Goal: Task Accomplishment & Management: Manage account settings

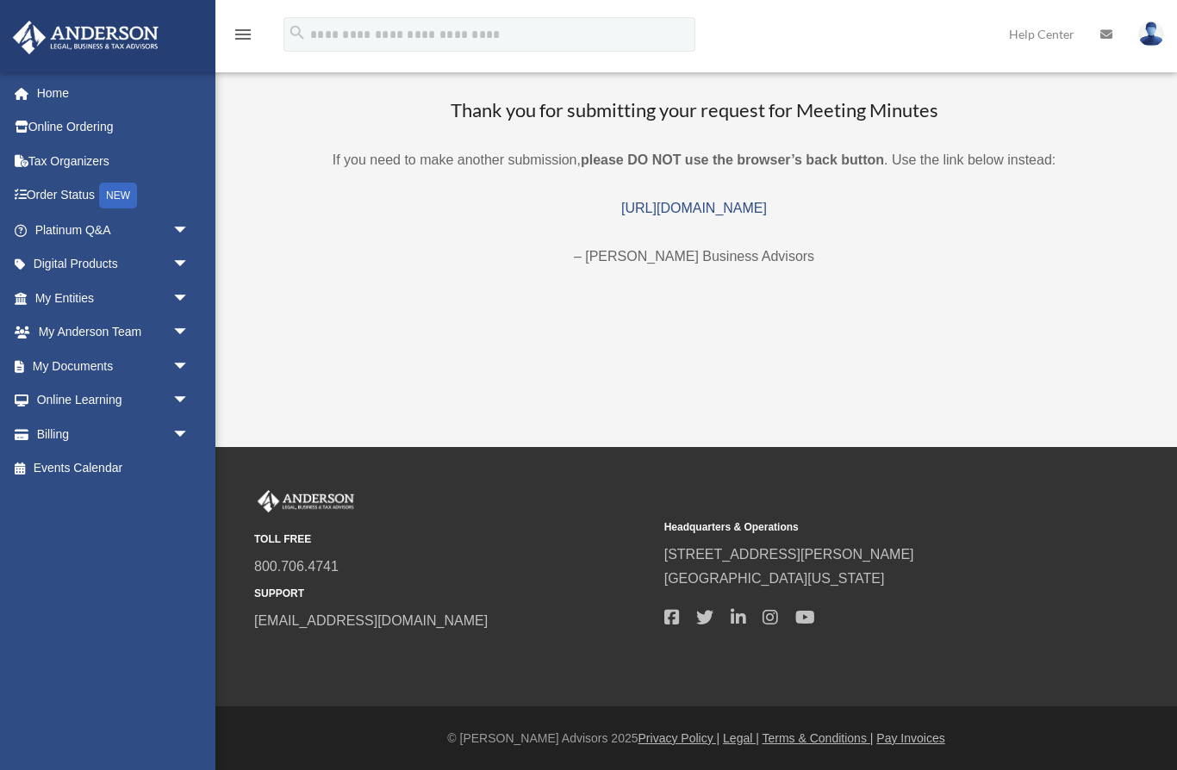
scroll to position [96, 0]
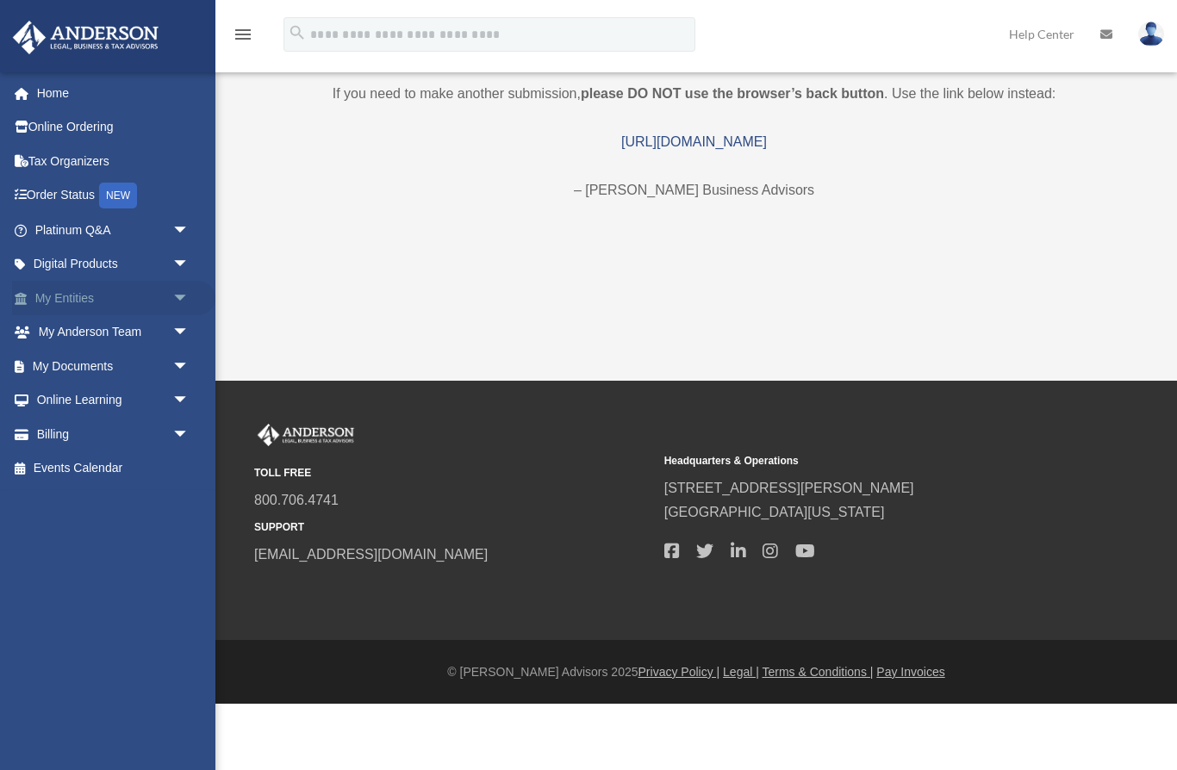
click at [53, 303] on link "My Entities arrow_drop_down" at bounding box center [113, 298] width 203 height 34
click at [50, 364] on link "My Documents arrow_drop_down" at bounding box center [113, 366] width 203 height 34
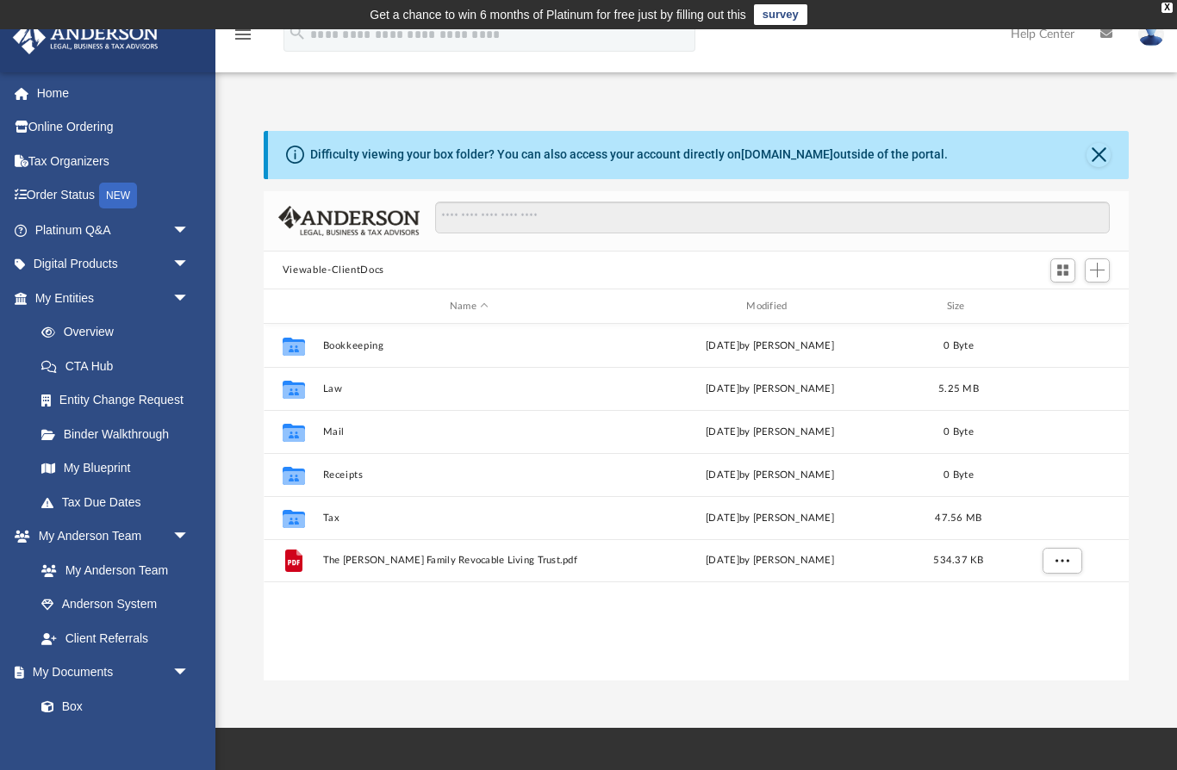
scroll to position [392, 866]
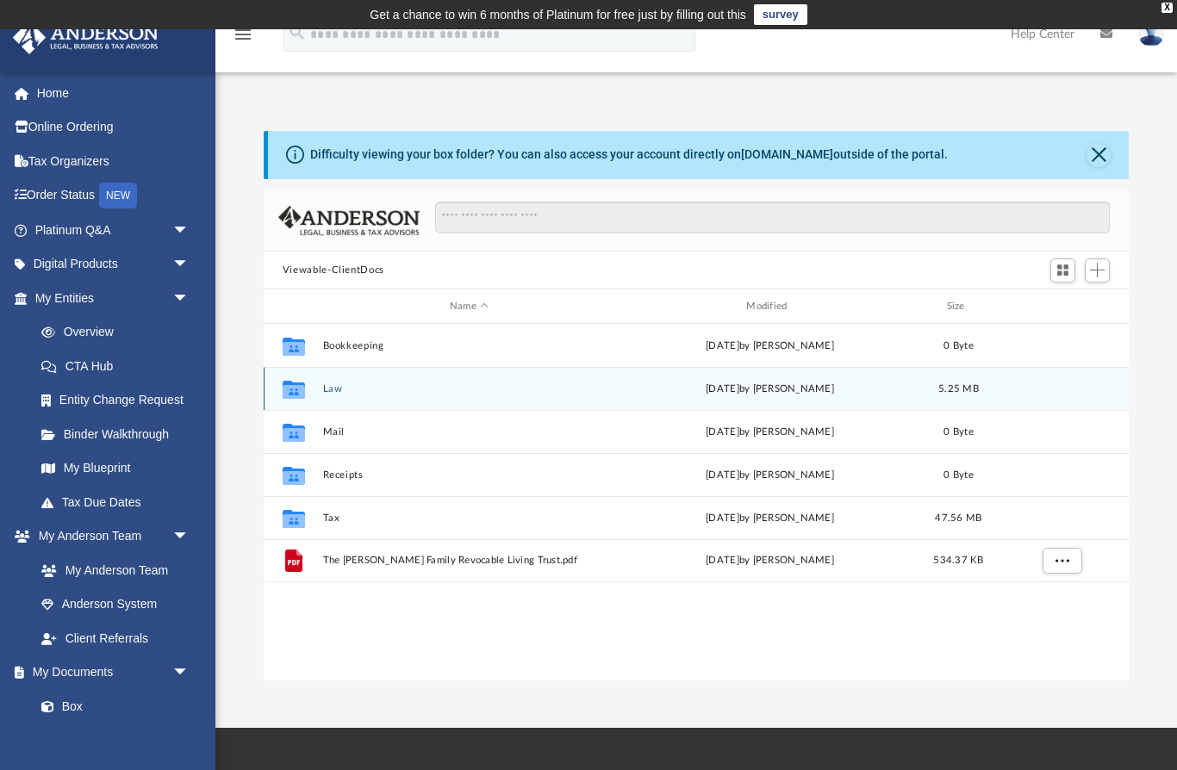
click at [299, 391] on icon "grid" at bounding box center [294, 392] width 22 height 14
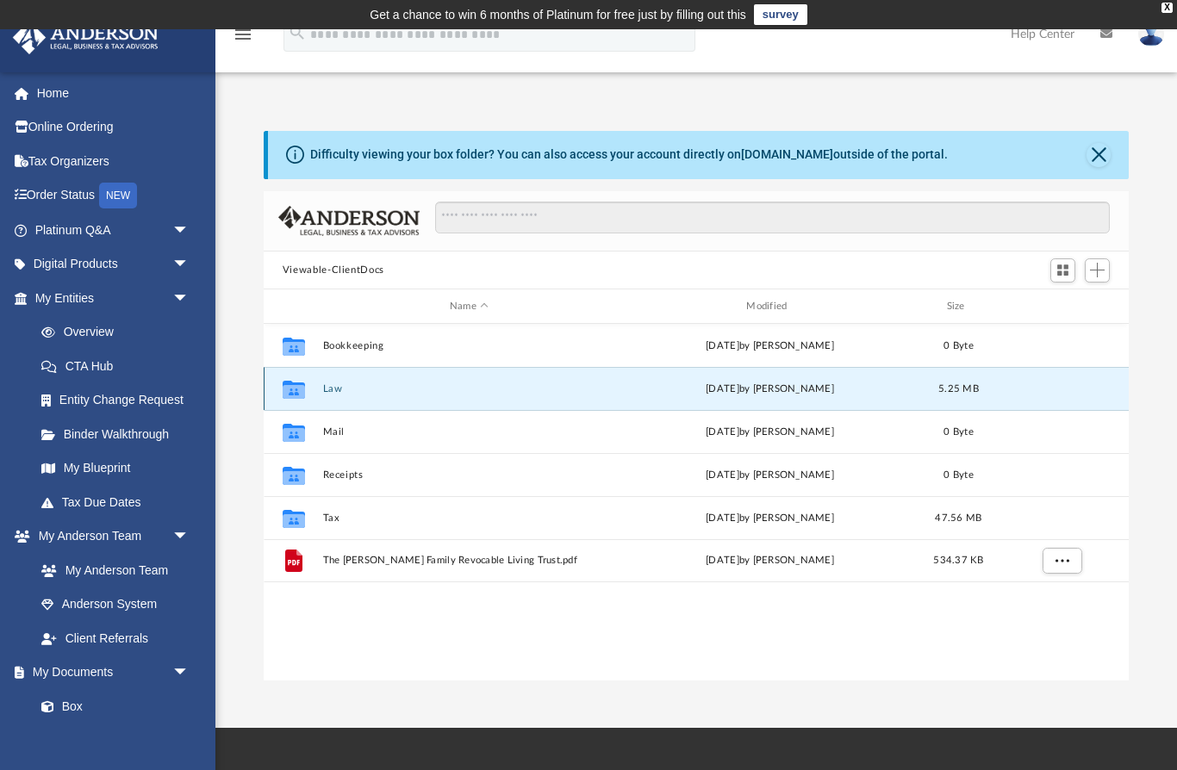
click at [315, 395] on div "Collaborated Folder" at bounding box center [293, 390] width 43 height 28
click at [293, 387] on icon "grid" at bounding box center [294, 392] width 22 height 14
click at [313, 391] on div "Collaborated Folder" at bounding box center [293, 390] width 43 height 28
click at [324, 387] on button "Law" at bounding box center [468, 388] width 293 height 11
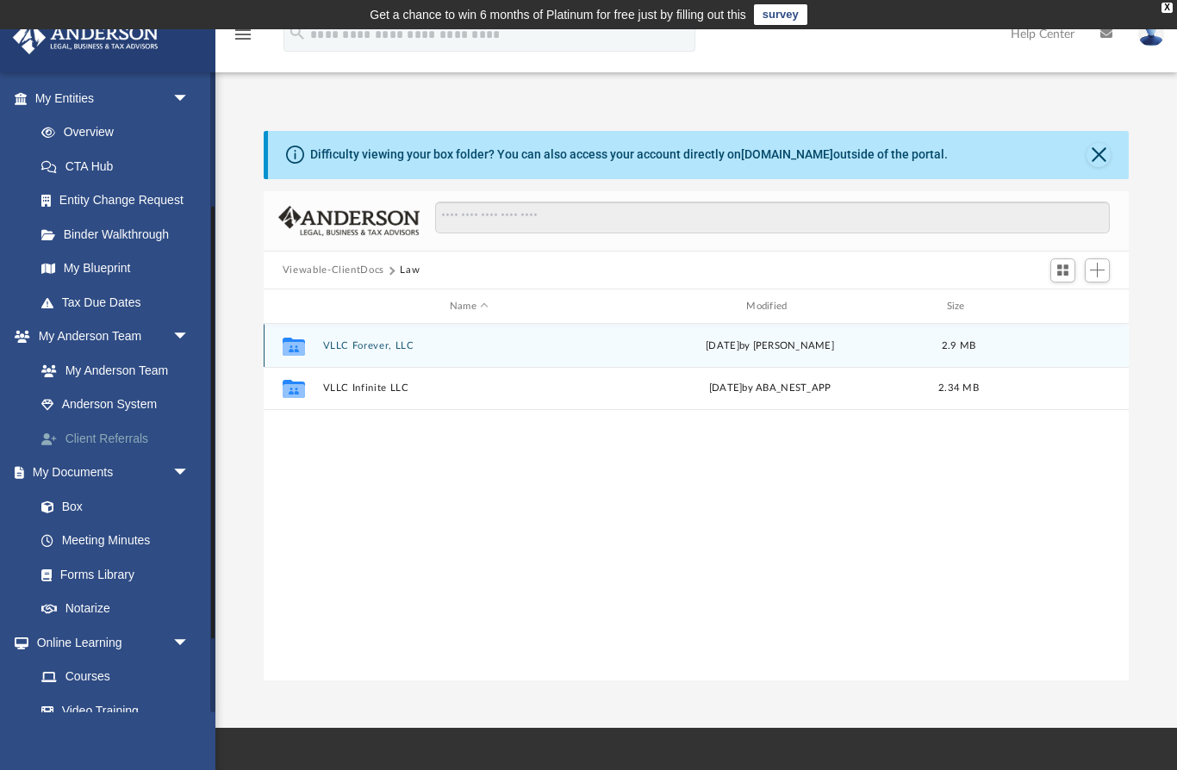
scroll to position [207, 0]
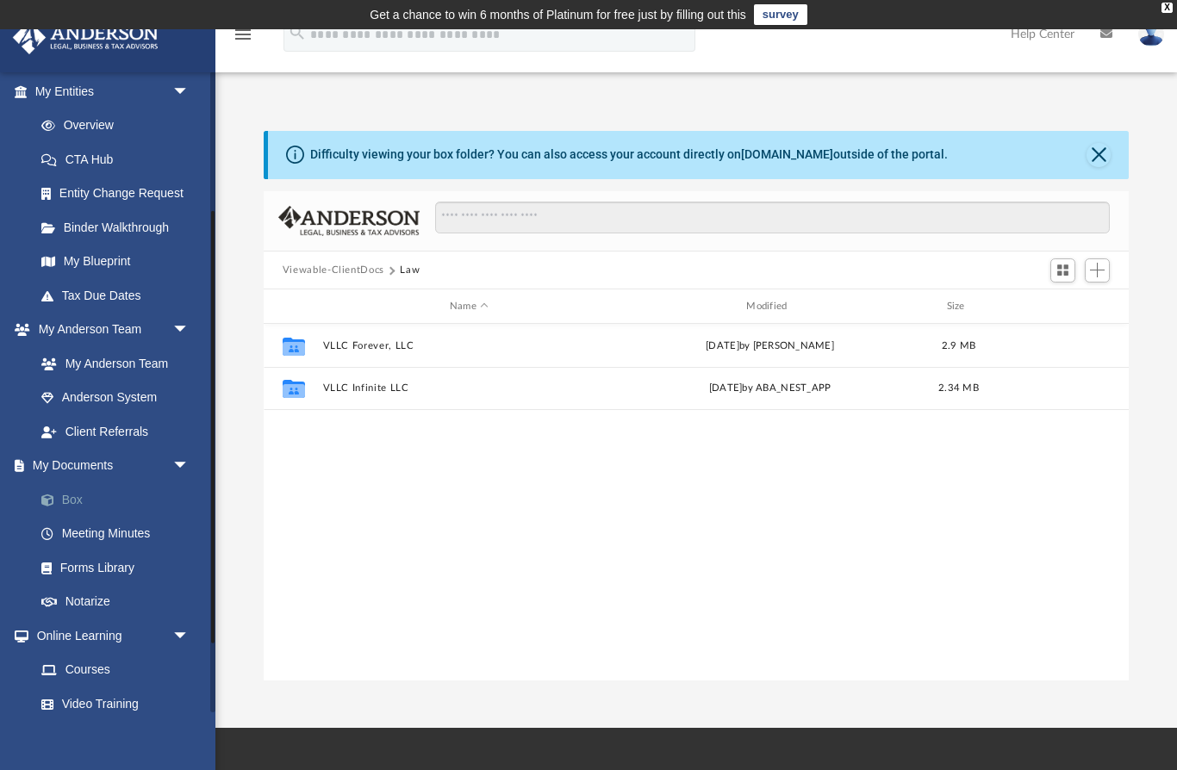
click at [80, 495] on link "Box" at bounding box center [119, 499] width 191 height 34
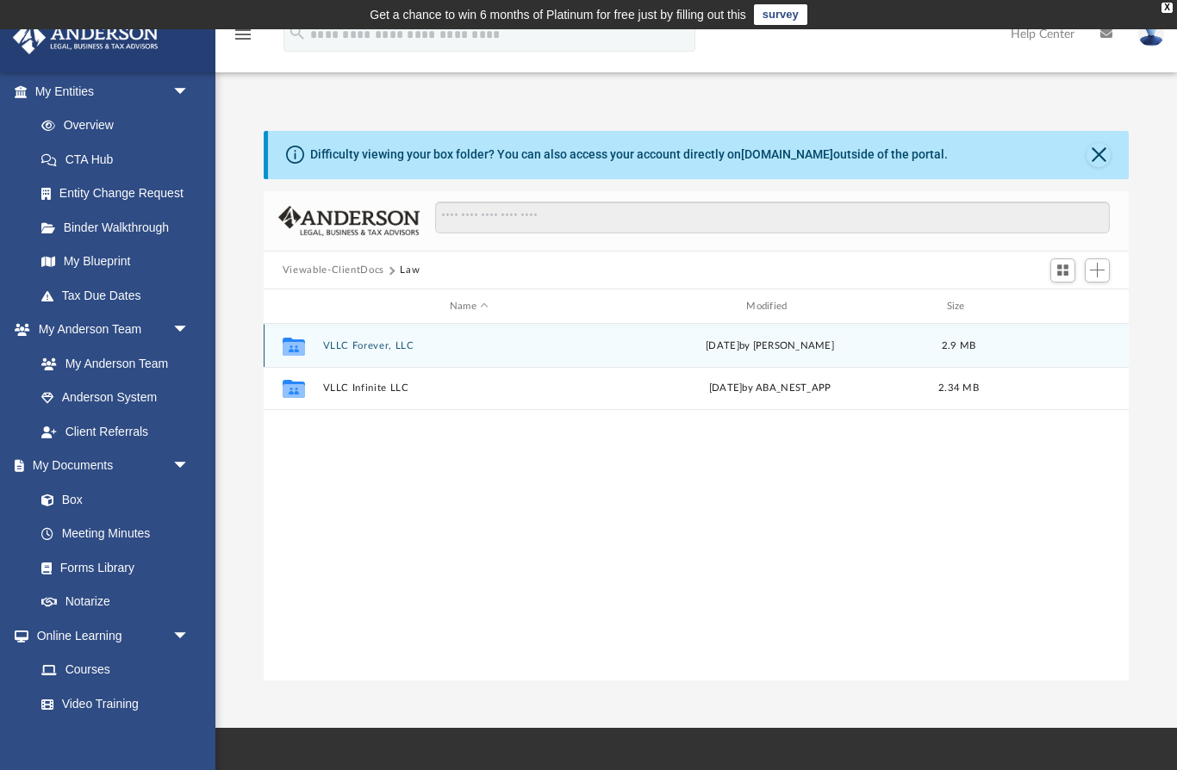
click at [370, 352] on div "Collaborated Folder VLLC Forever, LLC [DATE] by [PERSON_NAME] 2.9 MB" at bounding box center [696, 345] width 865 height 43
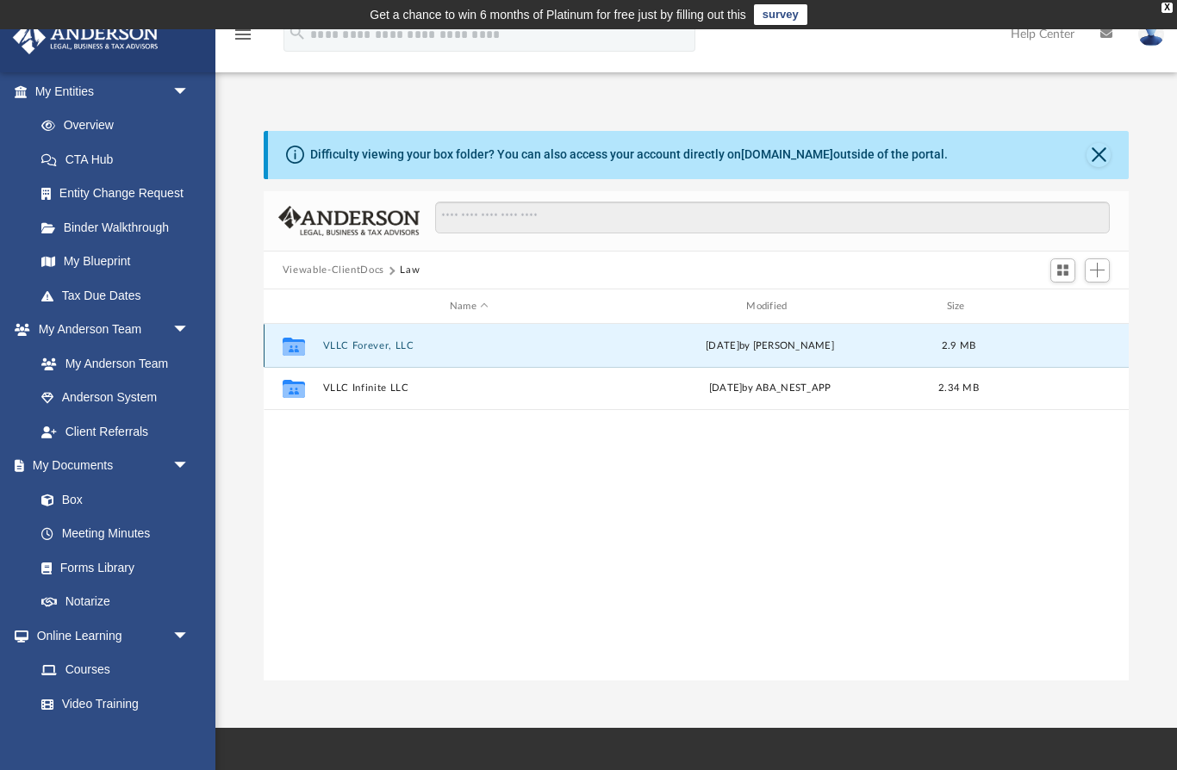
click at [370, 352] on div "Collaborated Folder VLLC Forever, LLC [DATE] by [PERSON_NAME] 2.9 MB" at bounding box center [696, 345] width 865 height 43
click at [358, 341] on button "VLLC Forever, LLC" at bounding box center [468, 345] width 293 height 11
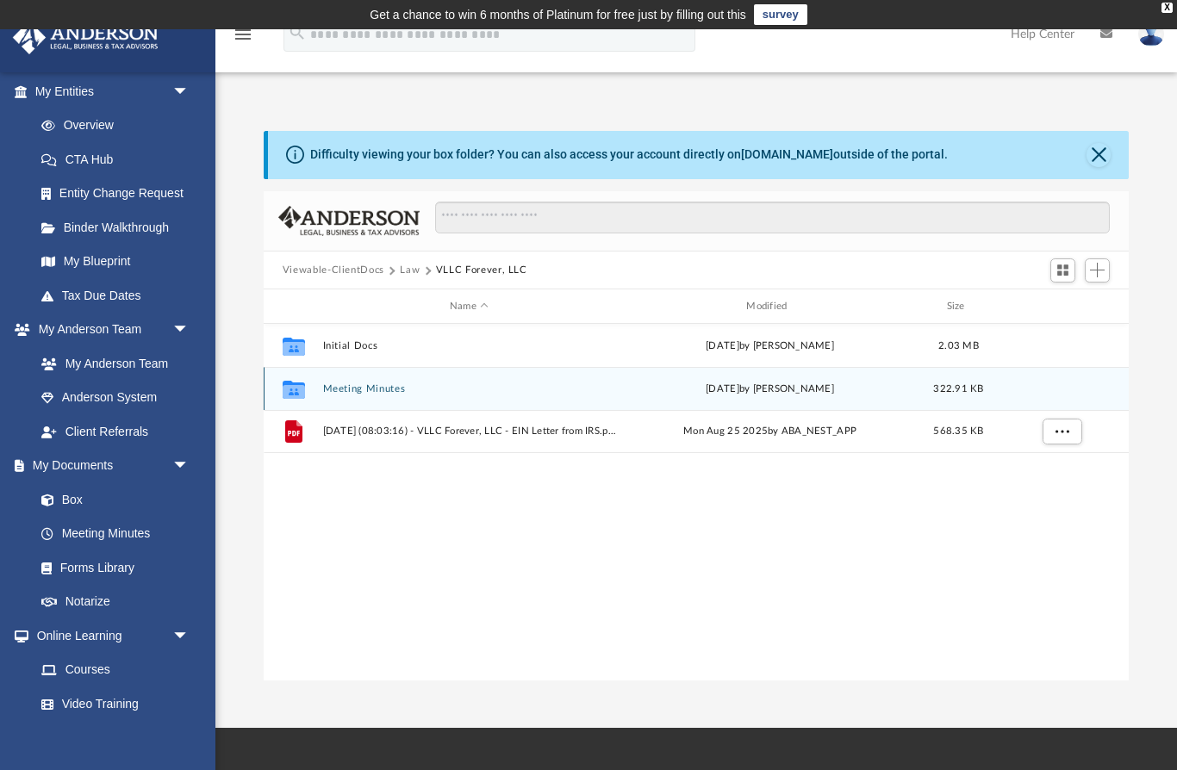
click at [367, 389] on button "Meeting Minutes" at bounding box center [468, 388] width 293 height 11
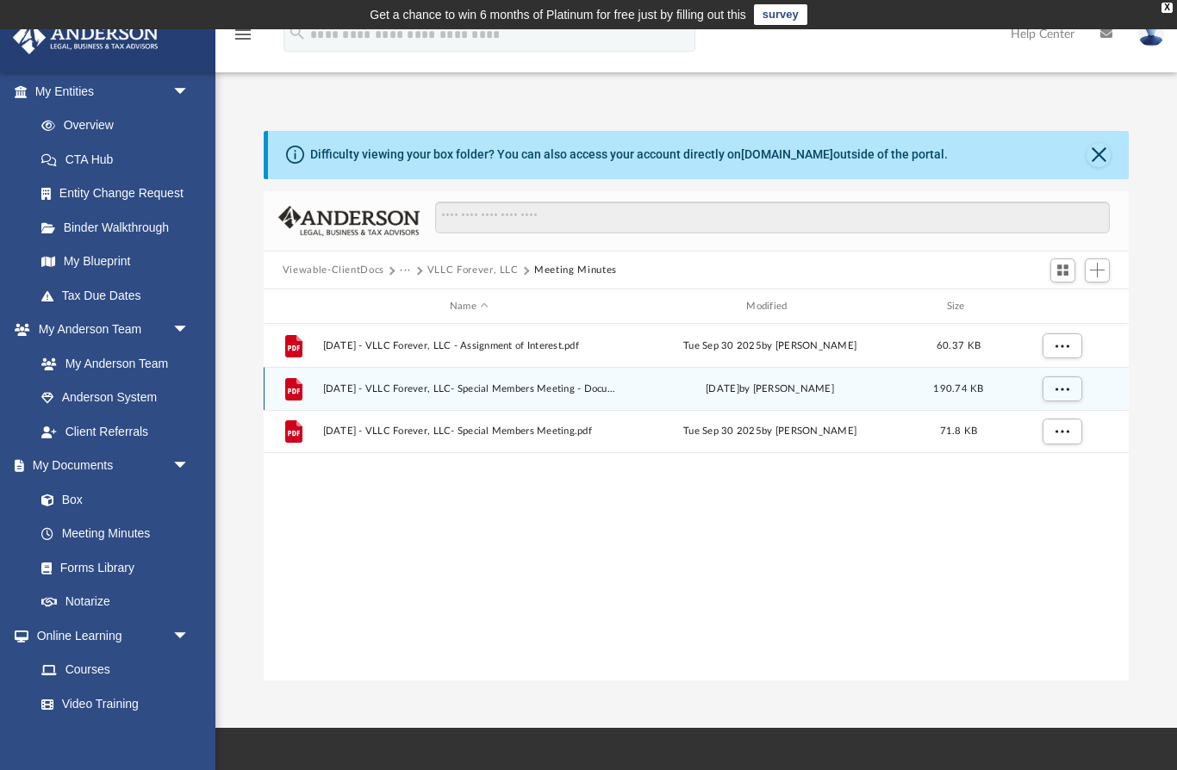
click at [359, 272] on button "Viewable-ClientDocs" at bounding box center [334, 271] width 102 height 16
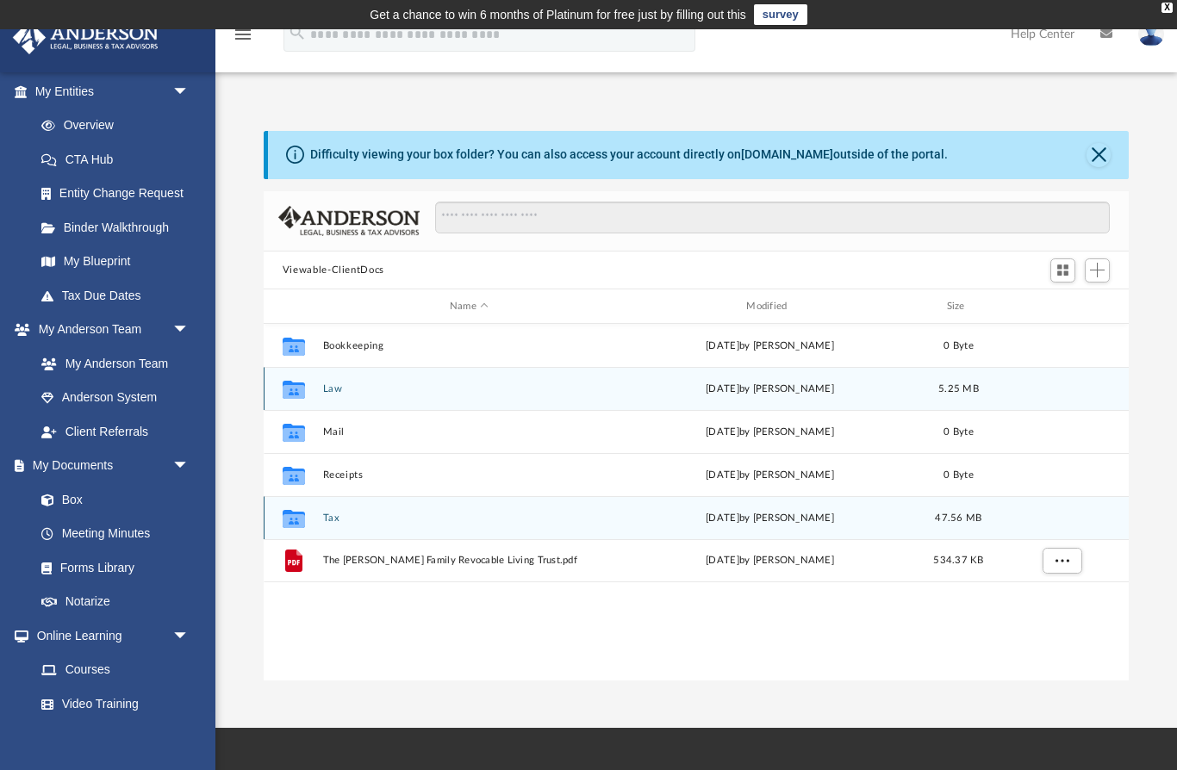
click at [326, 514] on button "Tax" at bounding box center [468, 518] width 293 height 11
click at [405, 525] on div "Collaborated Folder Smart Tax Navigator [DATE] by [PERSON_NAME] 47.54 MB" at bounding box center [696, 517] width 865 height 43
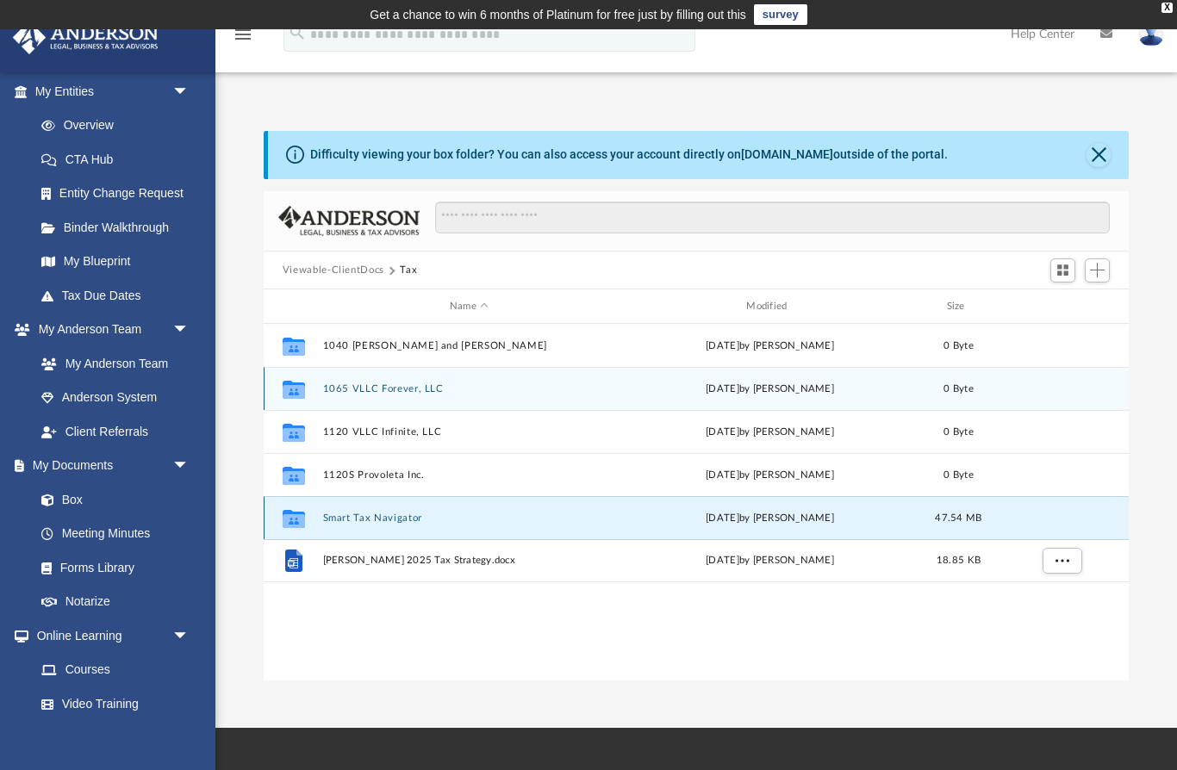
click at [374, 518] on button "Smart Tax Navigator" at bounding box center [468, 518] width 293 height 11
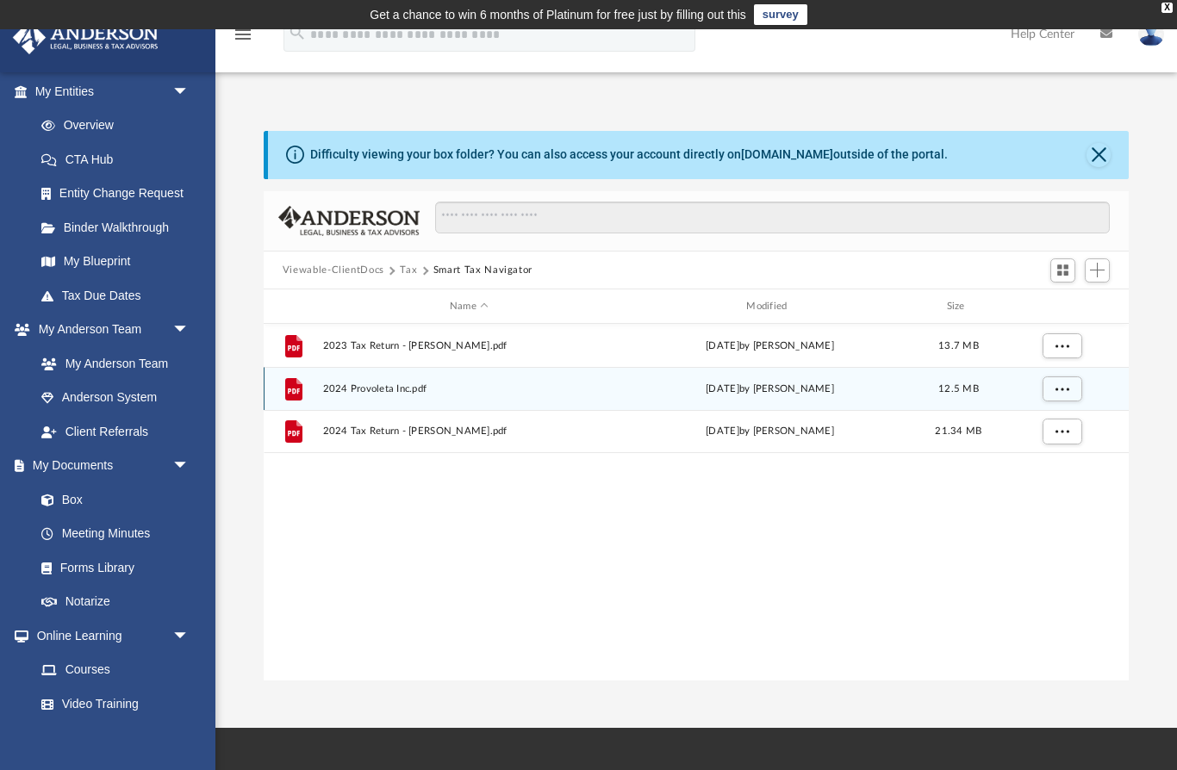
click at [408, 269] on button "Tax" at bounding box center [408, 271] width 17 height 16
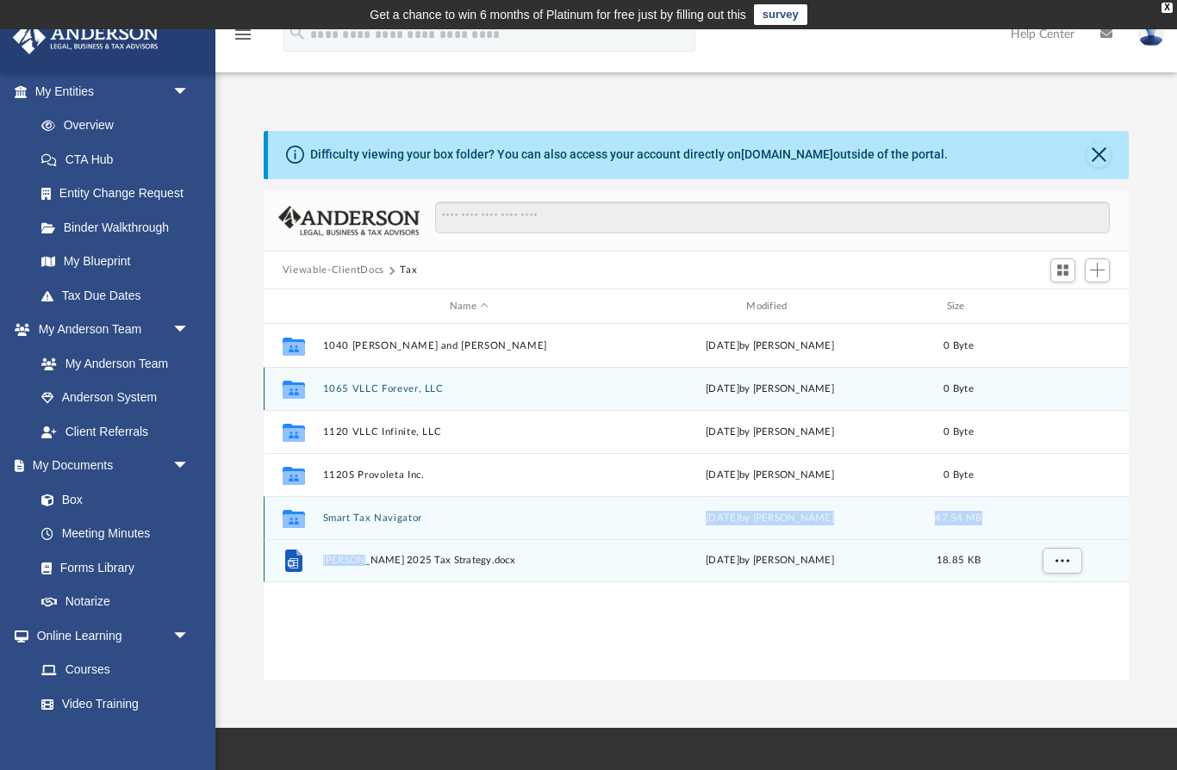
drag, startPoint x: 354, startPoint y: 561, endPoint x: 339, endPoint y: 526, distance: 37.4
click at [339, 526] on div "Collaborated Folder 1040 [PERSON_NAME] and [PERSON_NAME] [DATE] by [PERSON_NAME…" at bounding box center [696, 453] width 865 height 258
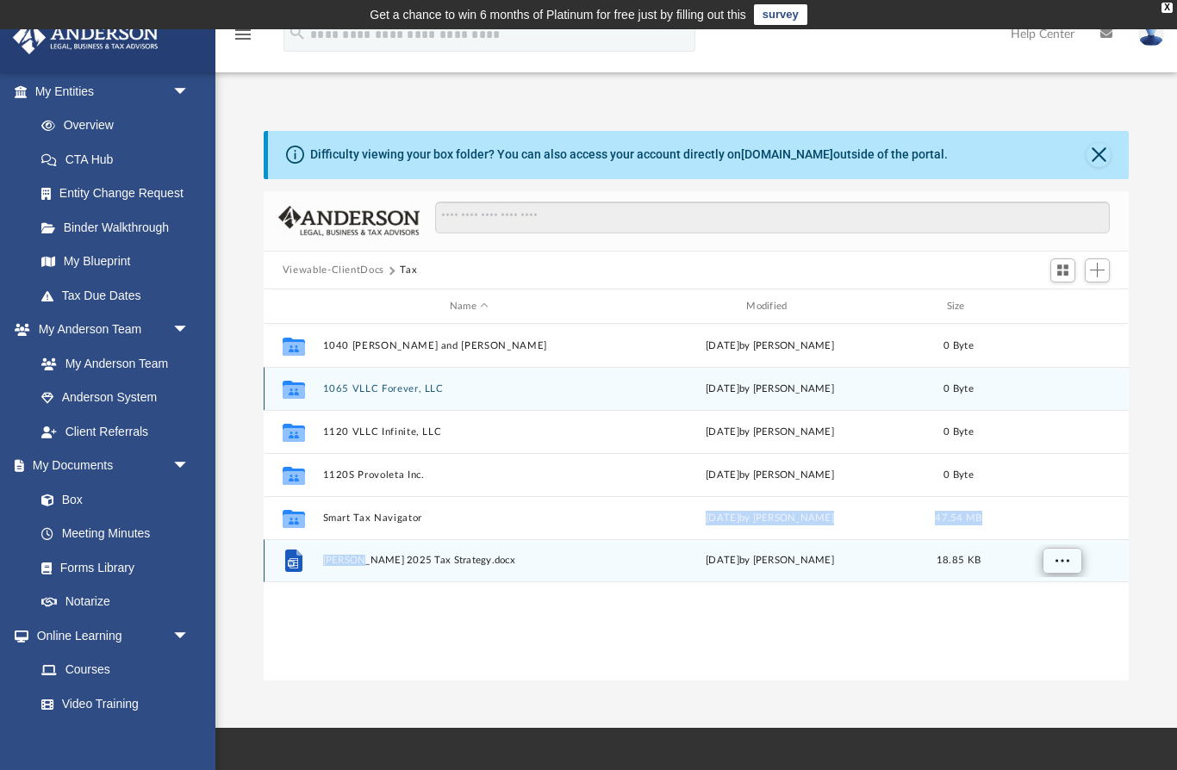
click at [1056, 557] on span "More options" at bounding box center [1062, 560] width 14 height 9
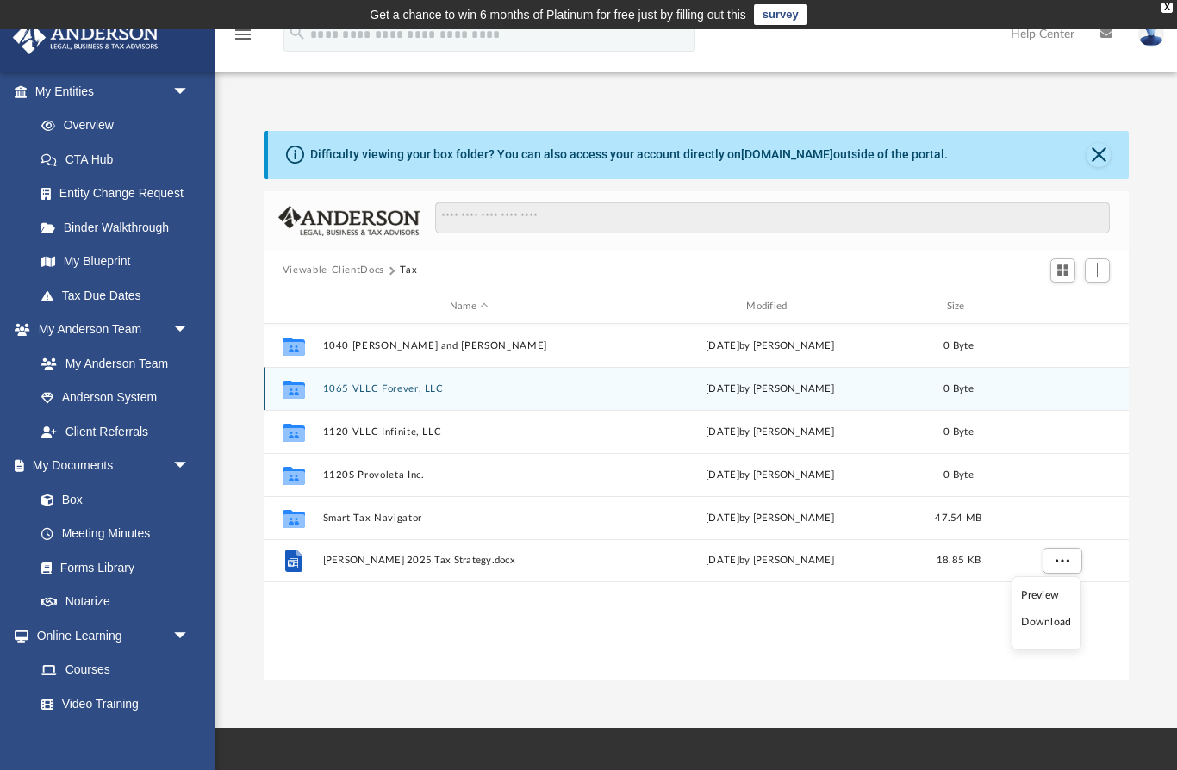
click at [300, 642] on div "Collaborated Folder 1040 [PERSON_NAME] and [PERSON_NAME] [DATE] by [PERSON_NAME…" at bounding box center [696, 503] width 865 height 358
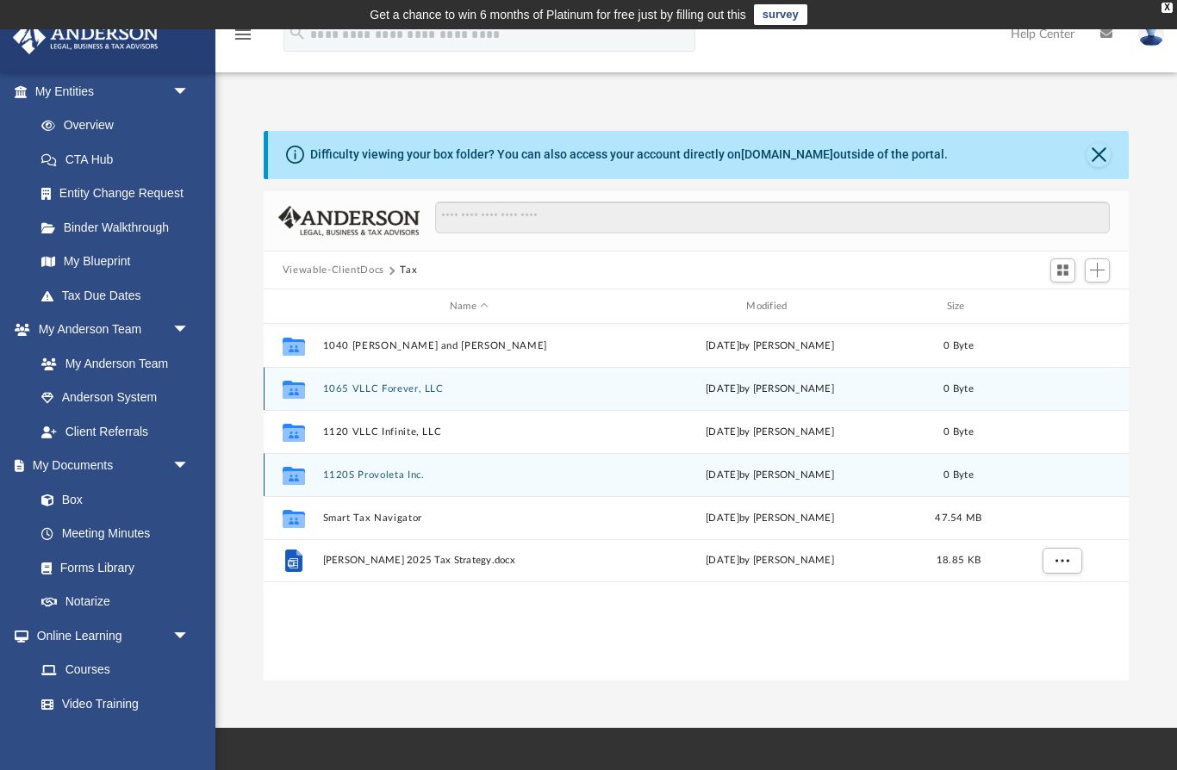
click at [396, 476] on button "1120S Provoleta Inc." at bounding box center [468, 475] width 293 height 11
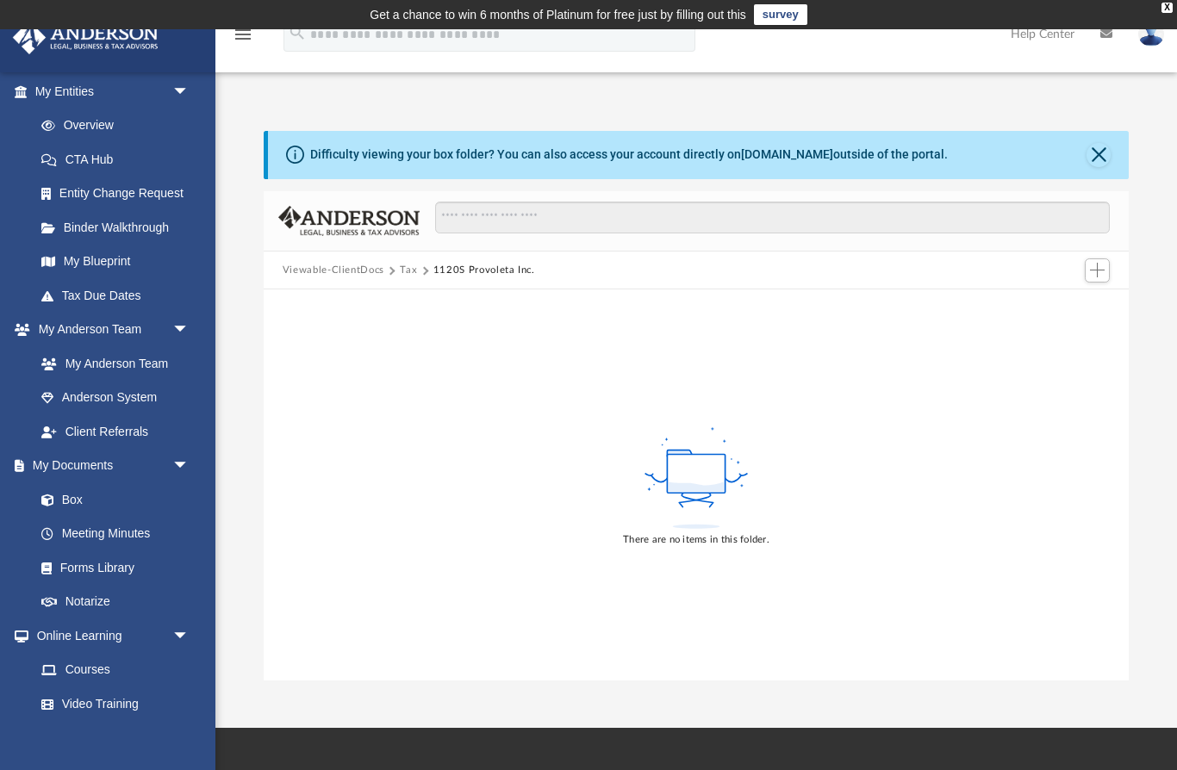
click at [405, 270] on button "Tax" at bounding box center [408, 271] width 17 height 16
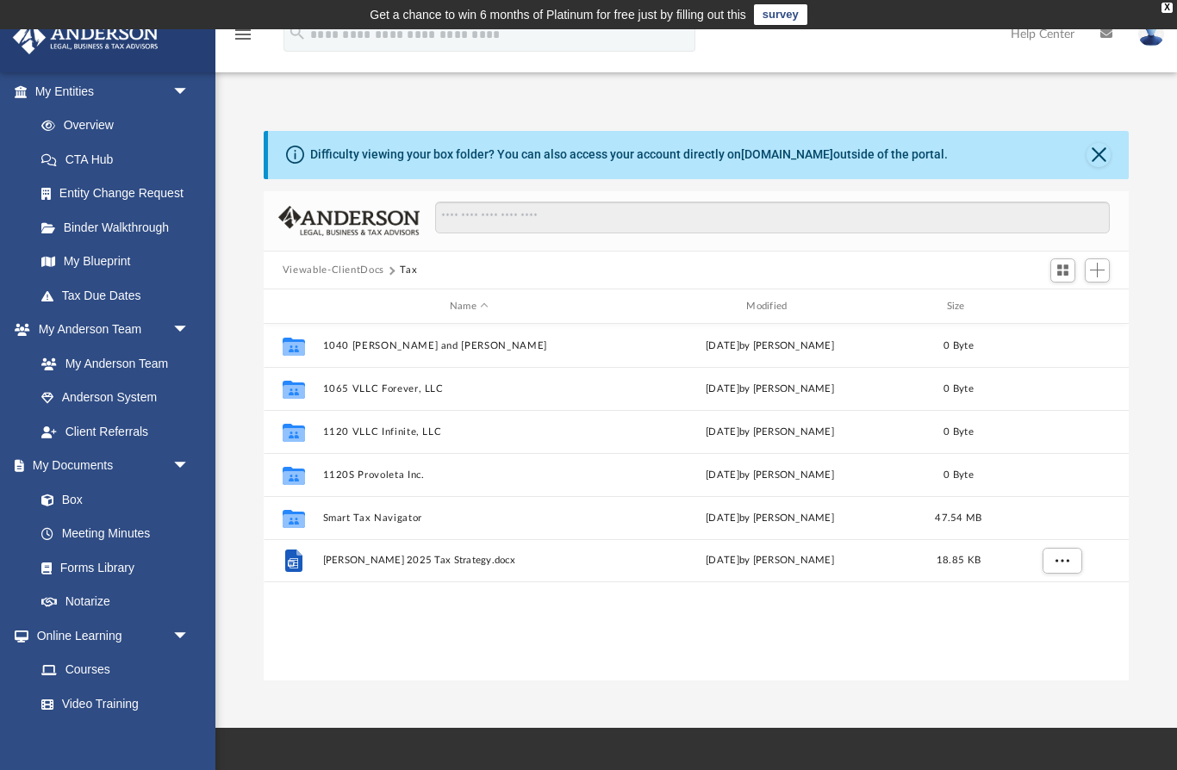
scroll to position [392, 866]
click at [339, 273] on button "Viewable-ClientDocs" at bounding box center [334, 271] width 102 height 16
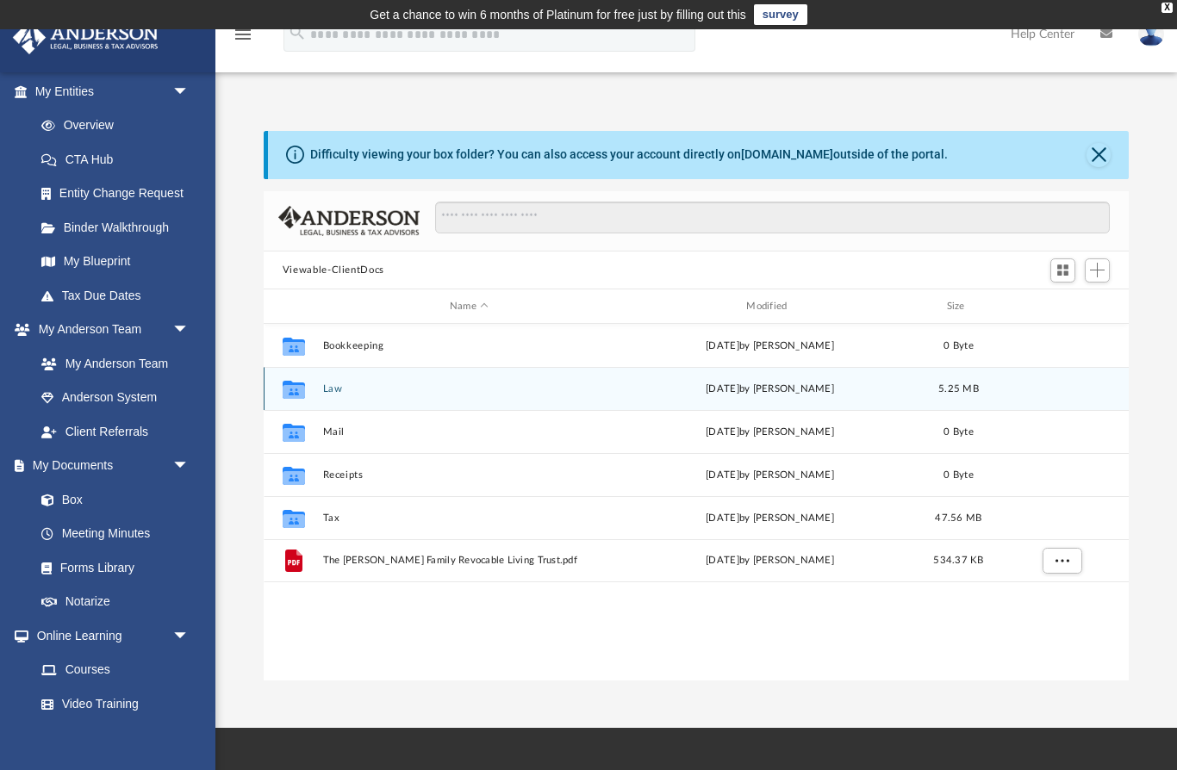
click at [302, 389] on icon "grid" at bounding box center [294, 392] width 22 height 14
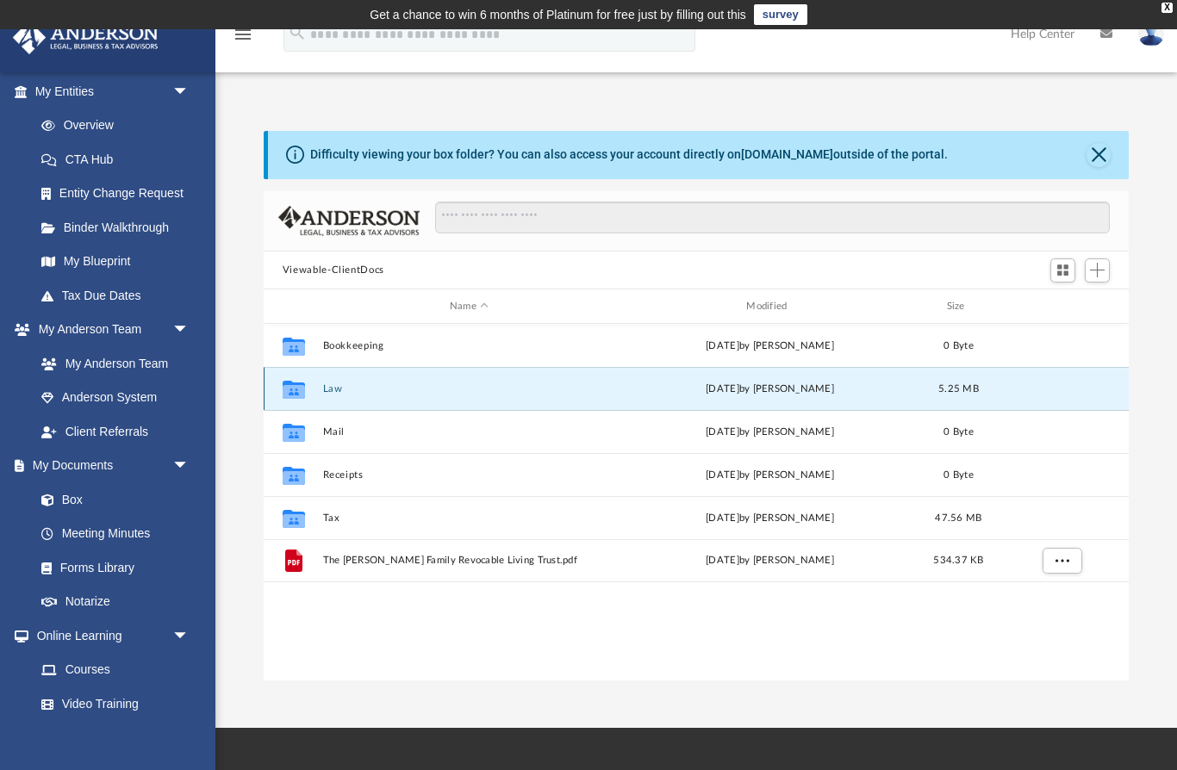
click at [315, 388] on div "Collaborated Folder" at bounding box center [293, 390] width 43 height 28
click at [327, 392] on button "Law" at bounding box center [468, 388] width 293 height 11
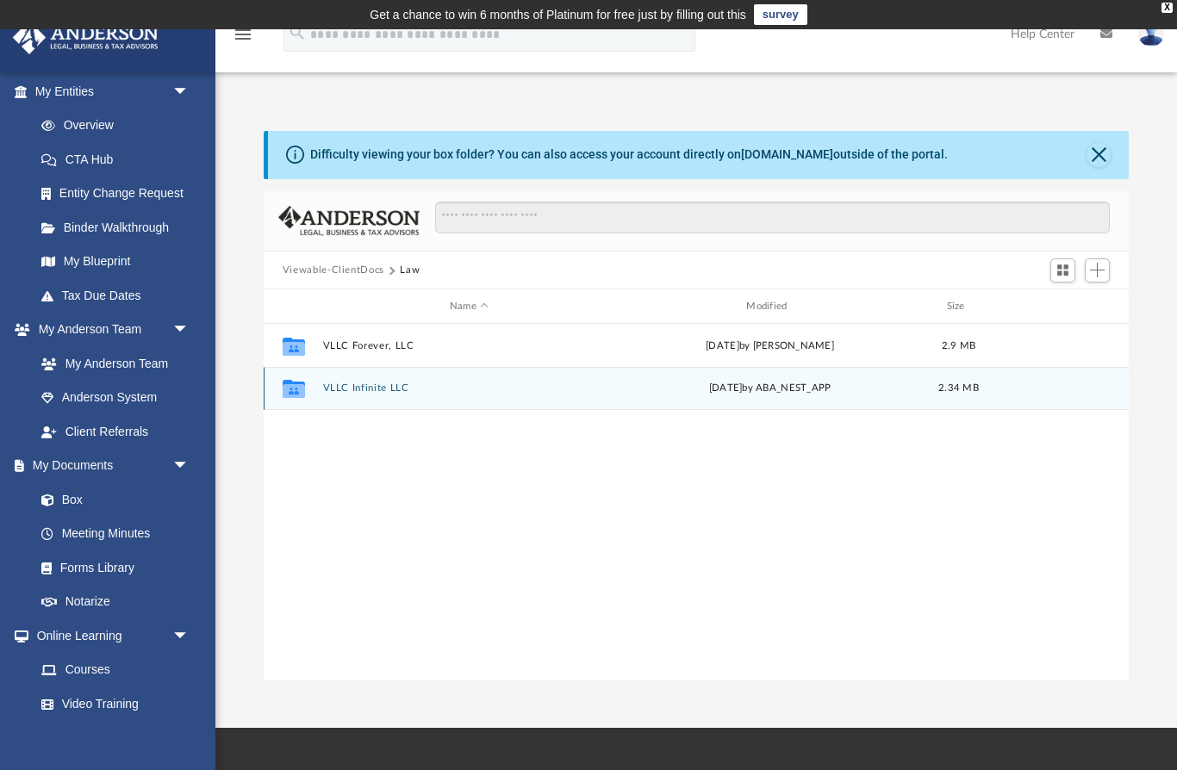
click at [328, 389] on button "VLLC Infinite LLC" at bounding box center [468, 388] width 293 height 11
click at [1098, 275] on span "Add" at bounding box center [1097, 270] width 15 height 15
click at [1080, 301] on li "Upload" at bounding box center [1072, 305] width 55 height 18
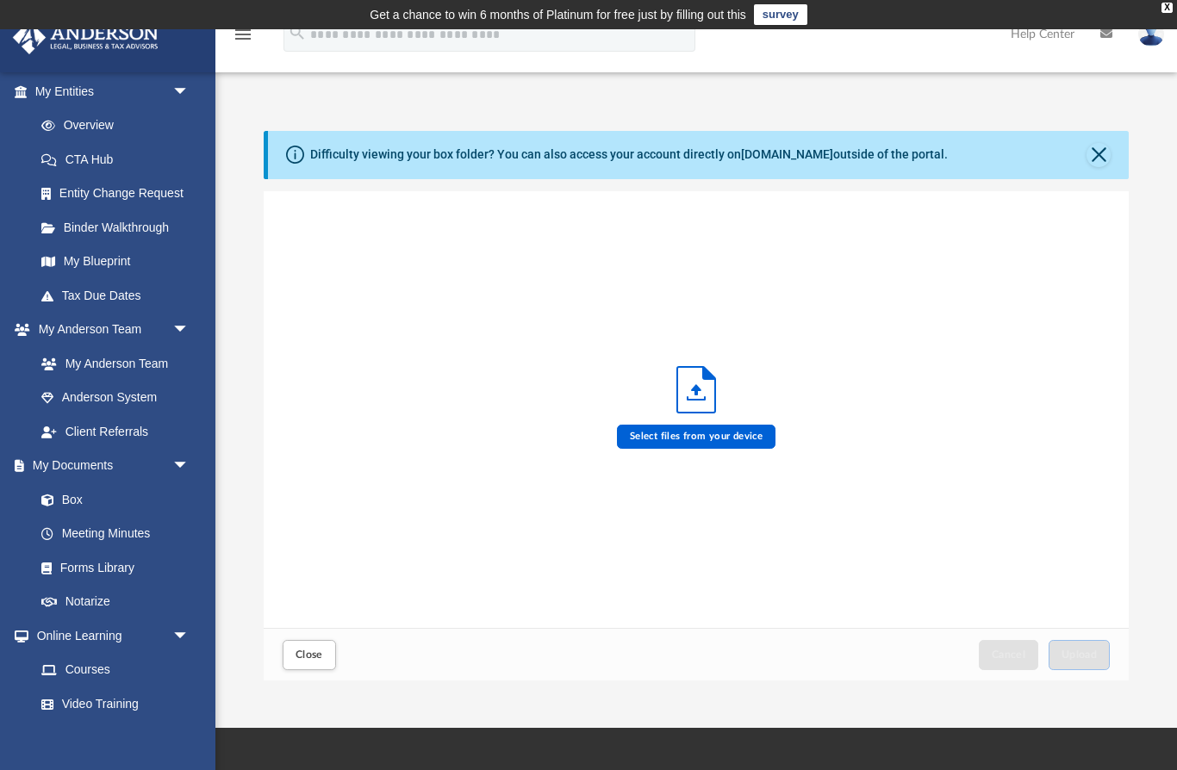
scroll to position [437, 866]
click at [674, 439] on label "Select files from your device" at bounding box center [696, 437] width 159 height 24
click at [0, 0] on input "Select files from your device" at bounding box center [0, 0] width 0 height 0
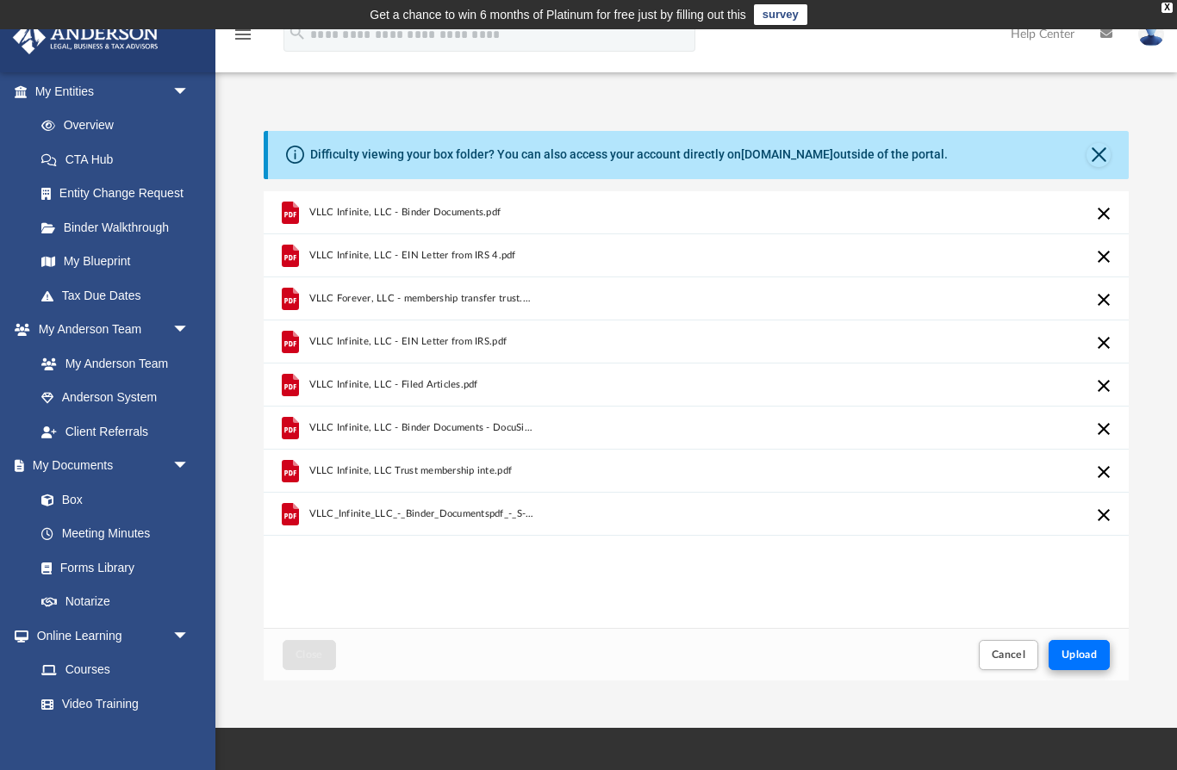
click at [1096, 660] on span "Upload" at bounding box center [1079, 655] width 36 height 10
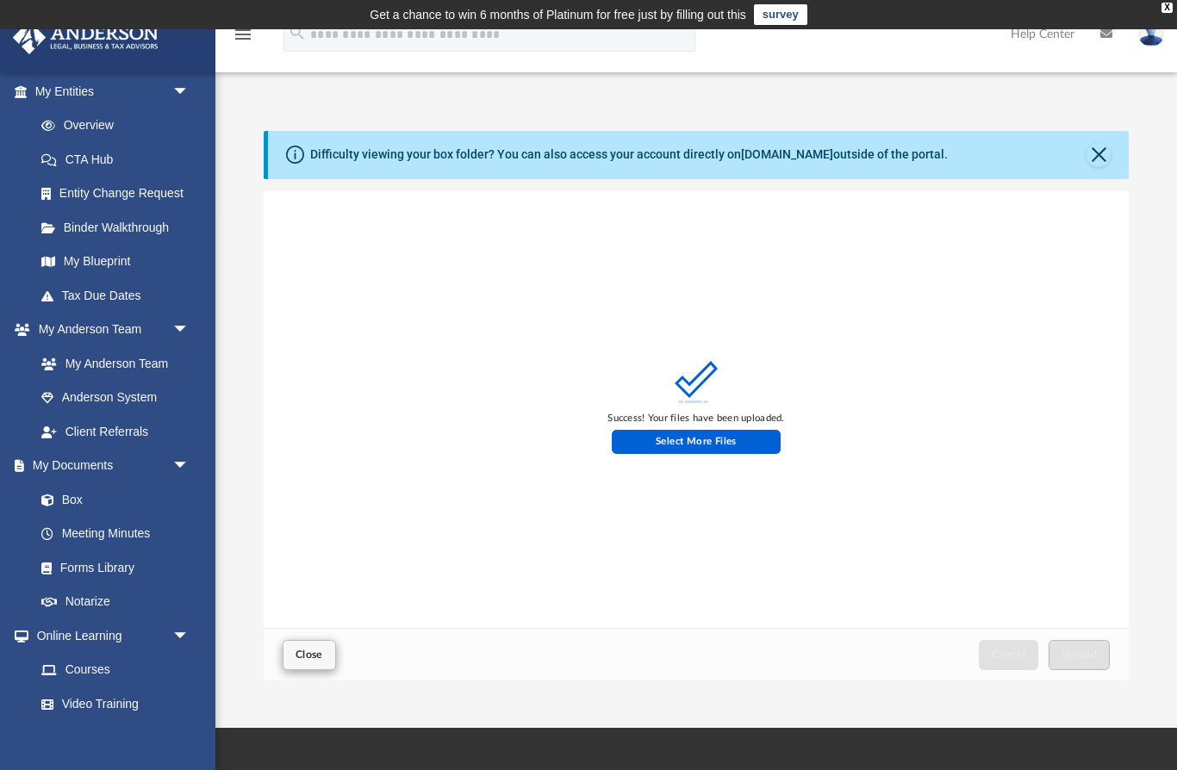
click at [302, 650] on span "Close" at bounding box center [310, 655] width 28 height 10
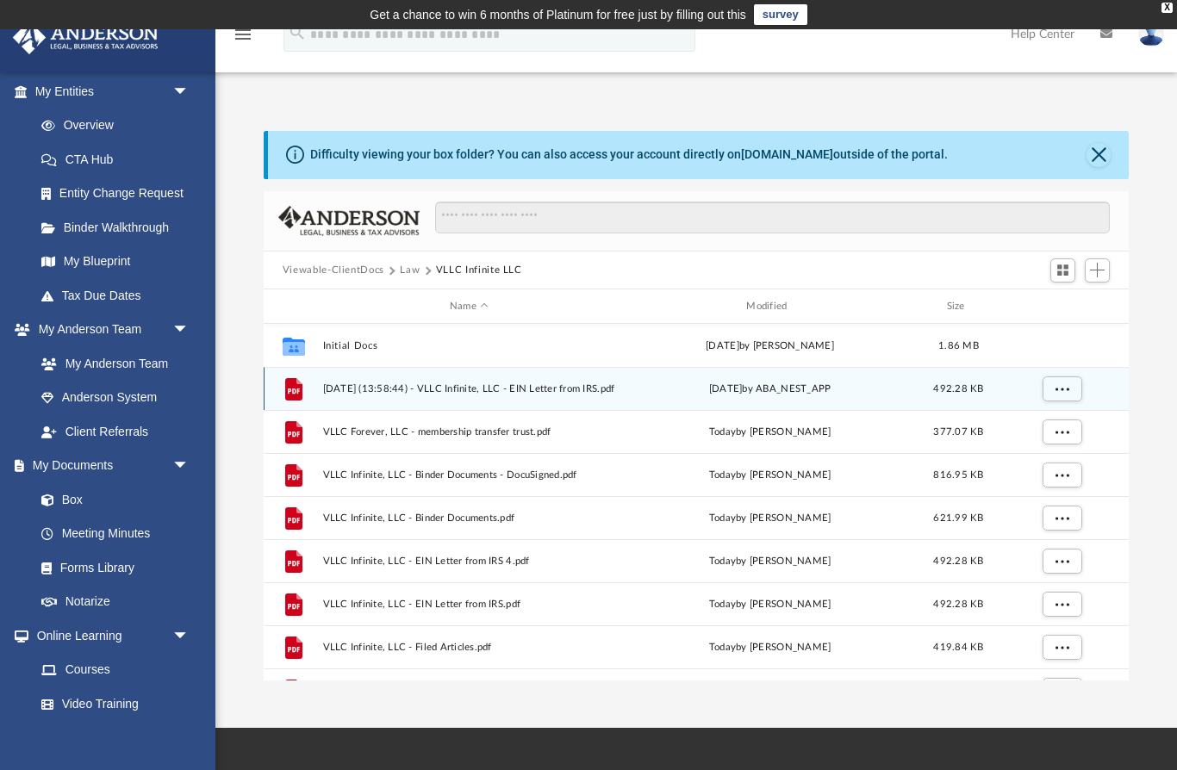
click at [414, 271] on button "Law" at bounding box center [410, 271] width 20 height 16
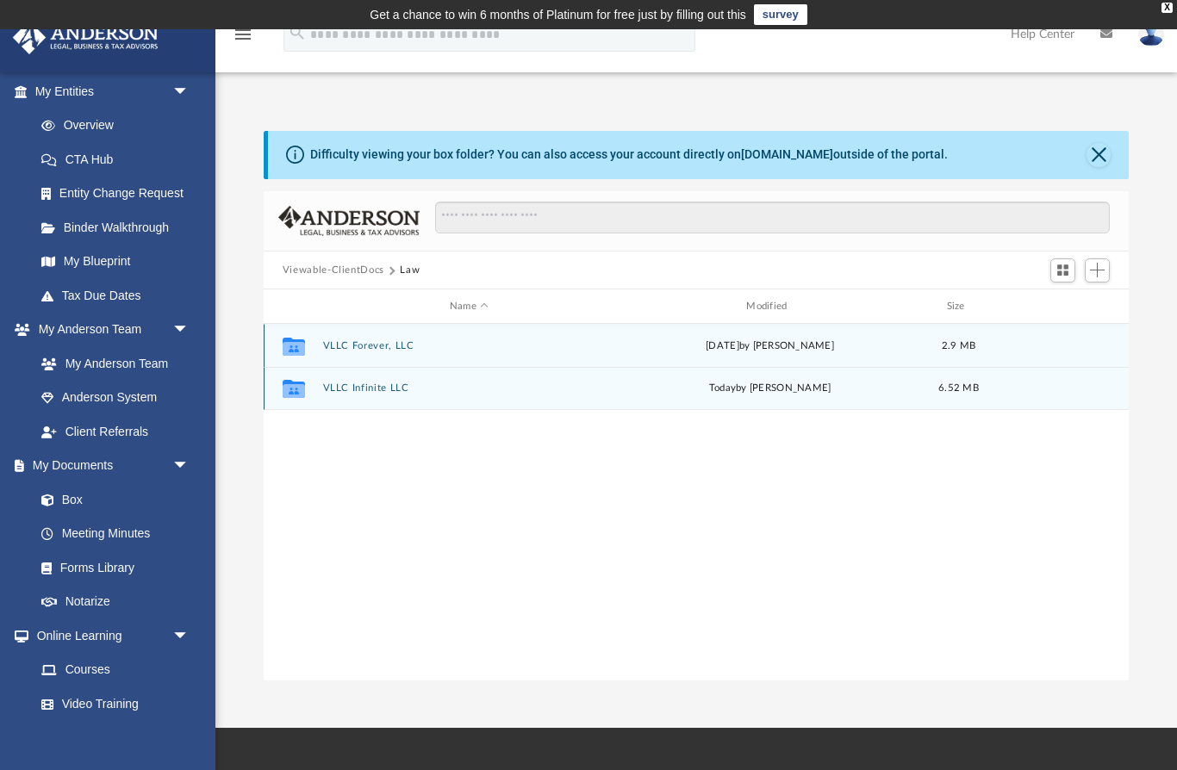
click at [401, 352] on div "Collaborated Folder VLLC Forever, LLC [DATE] by [PERSON_NAME] 2.9 MB" at bounding box center [696, 345] width 865 height 43
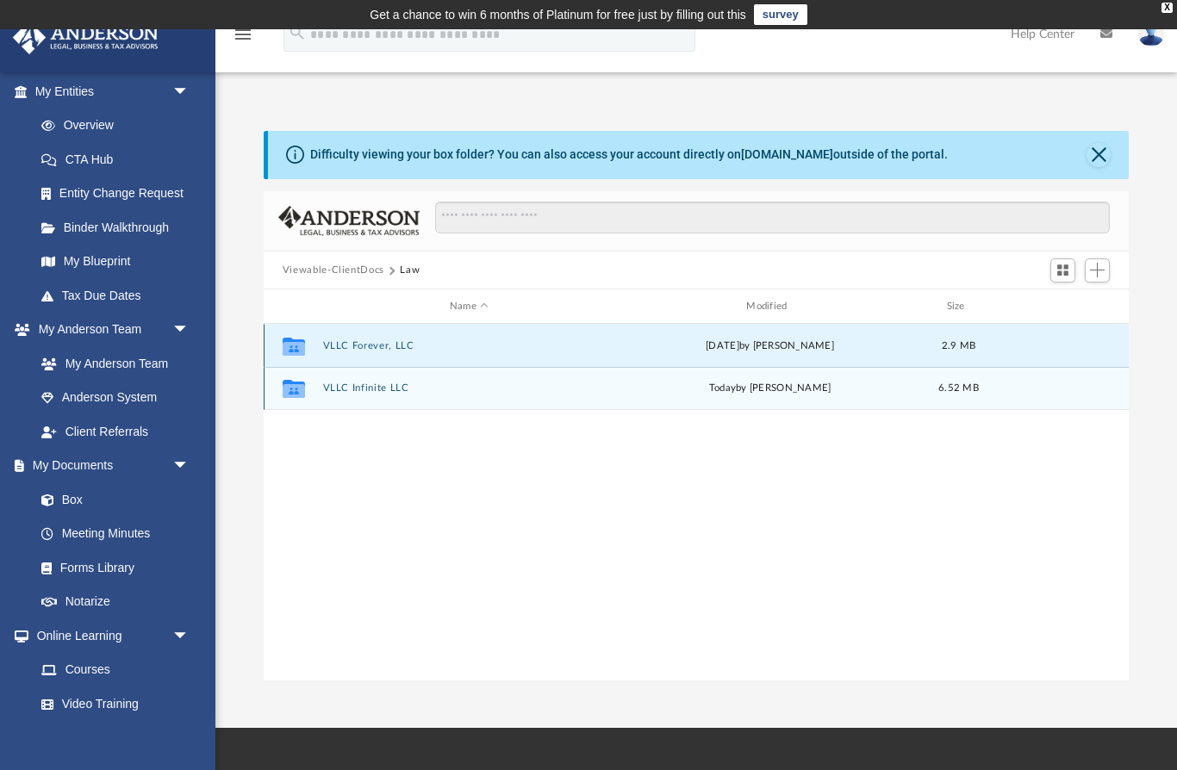
click at [330, 344] on button "VLLC Forever, LLC" at bounding box center [468, 345] width 293 height 11
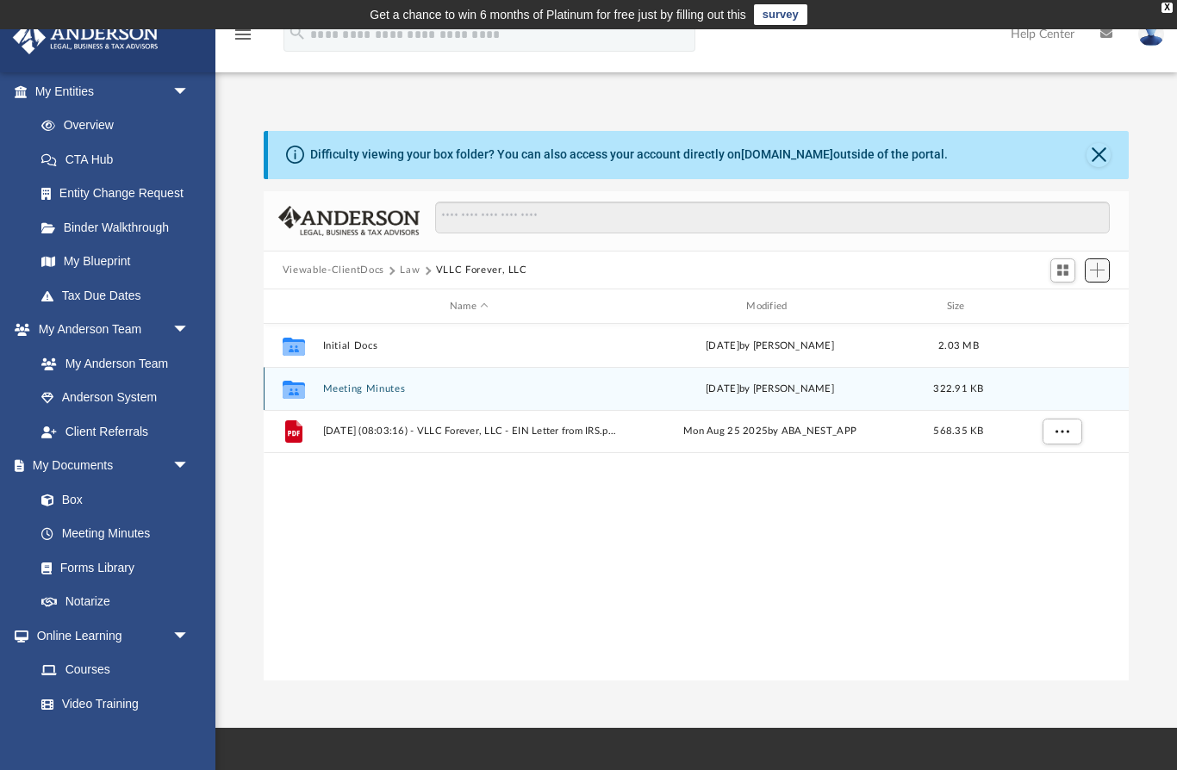
click at [1107, 270] on button "Add" at bounding box center [1098, 270] width 26 height 24
click at [1090, 305] on li "Upload" at bounding box center [1072, 305] width 55 height 18
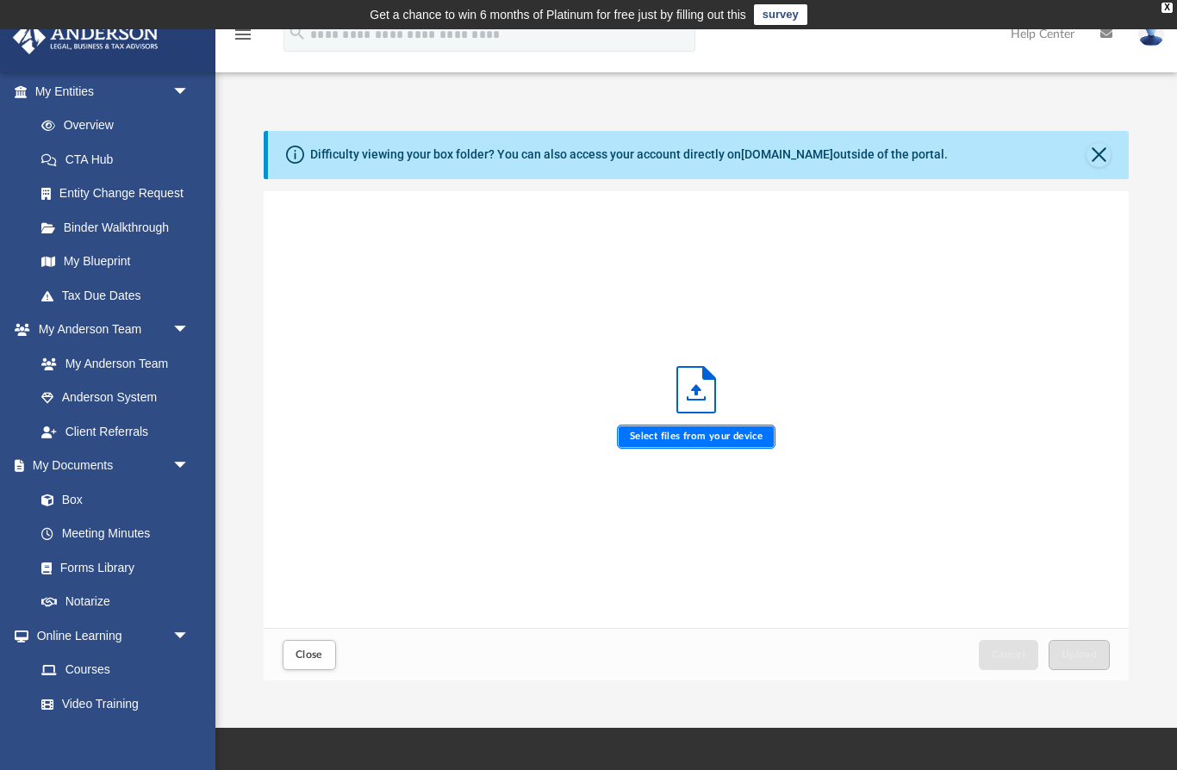
click at [706, 430] on label "Select files from your device" at bounding box center [696, 437] width 159 height 24
click at [0, 0] on input "Select files from your device" at bounding box center [0, 0] width 0 height 0
click at [320, 674] on div "Close Cancel Upload" at bounding box center [696, 654] width 865 height 53
click at [317, 656] on span "Close" at bounding box center [310, 655] width 28 height 10
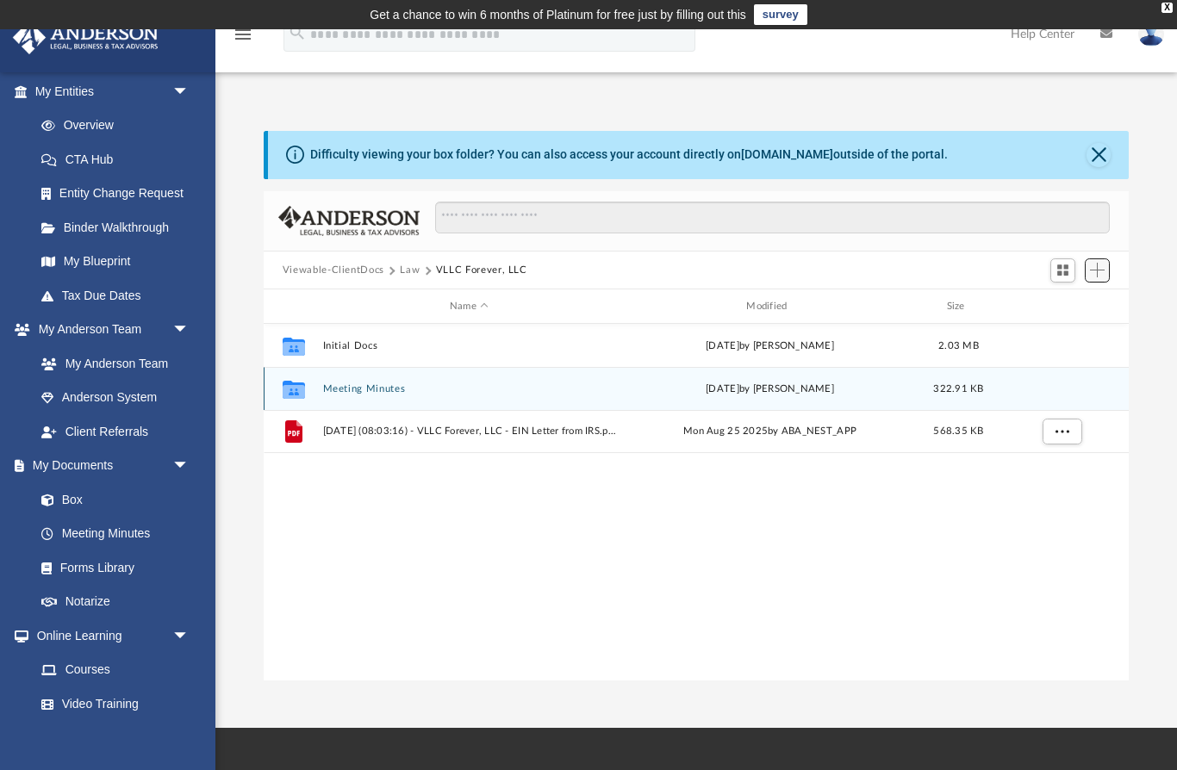
click at [1102, 271] on span "Add" at bounding box center [1097, 270] width 15 height 15
click at [1073, 336] on li "New Folder" at bounding box center [1072, 331] width 55 height 18
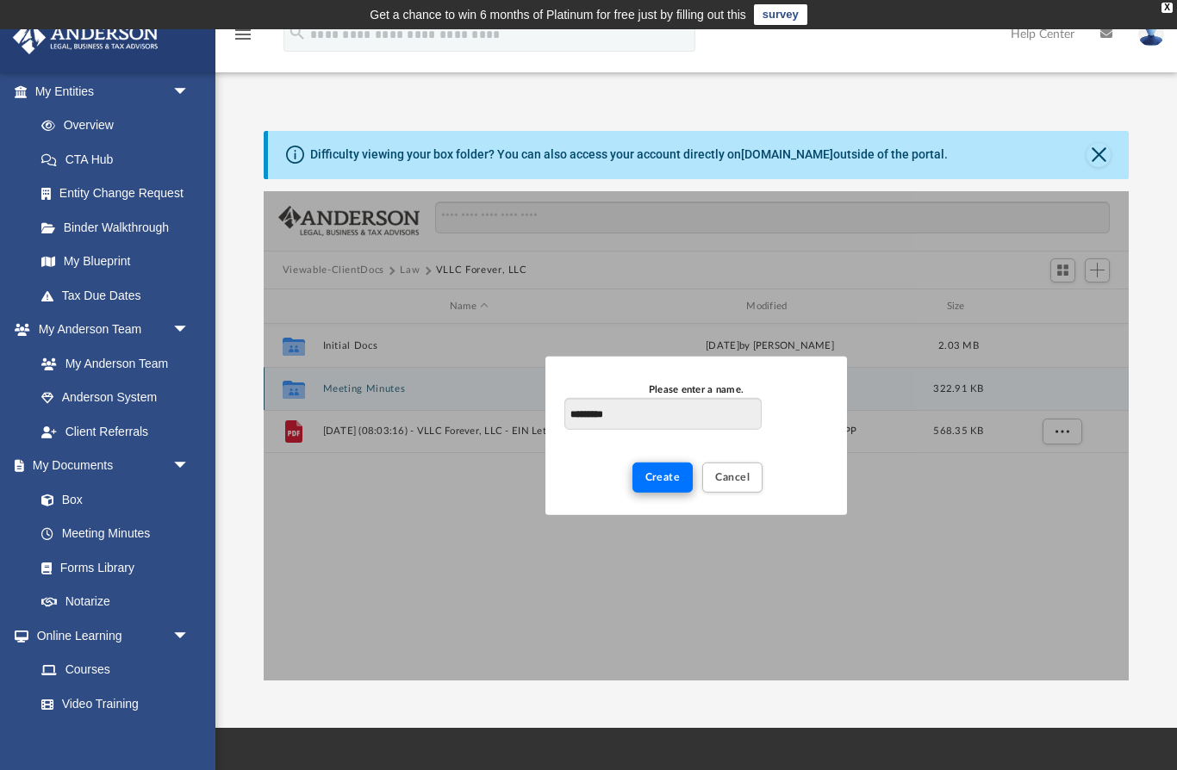
type input "*********"
click at [664, 482] on span "Create" at bounding box center [662, 477] width 35 height 10
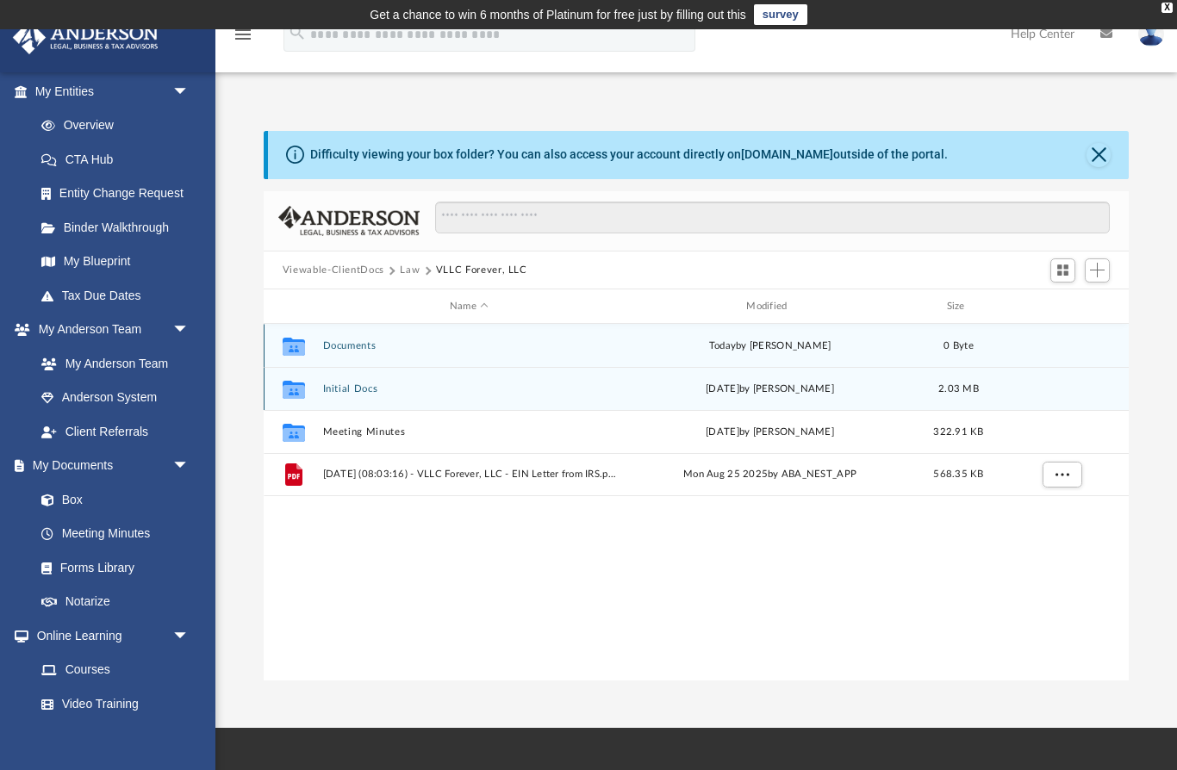
click at [694, 343] on div "[DATE] by [PERSON_NAME]" at bounding box center [769, 347] width 293 height 16
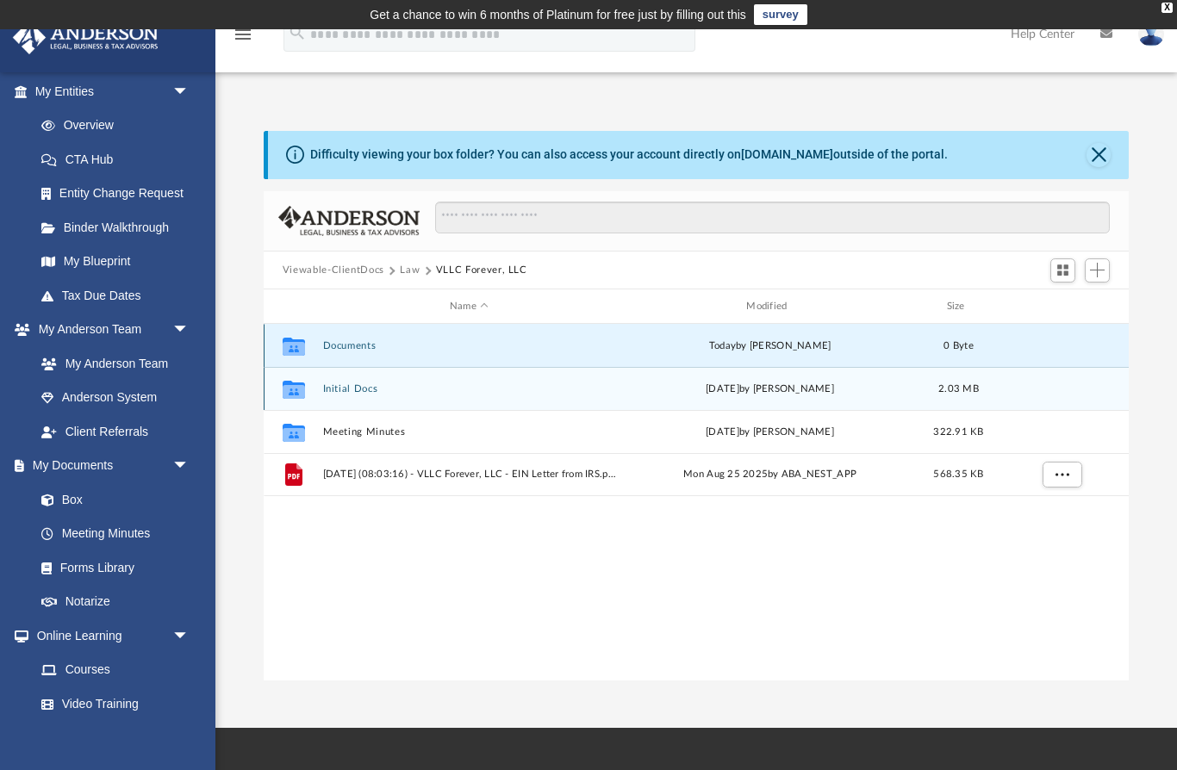
click at [336, 344] on button "Documents" at bounding box center [468, 345] width 293 height 11
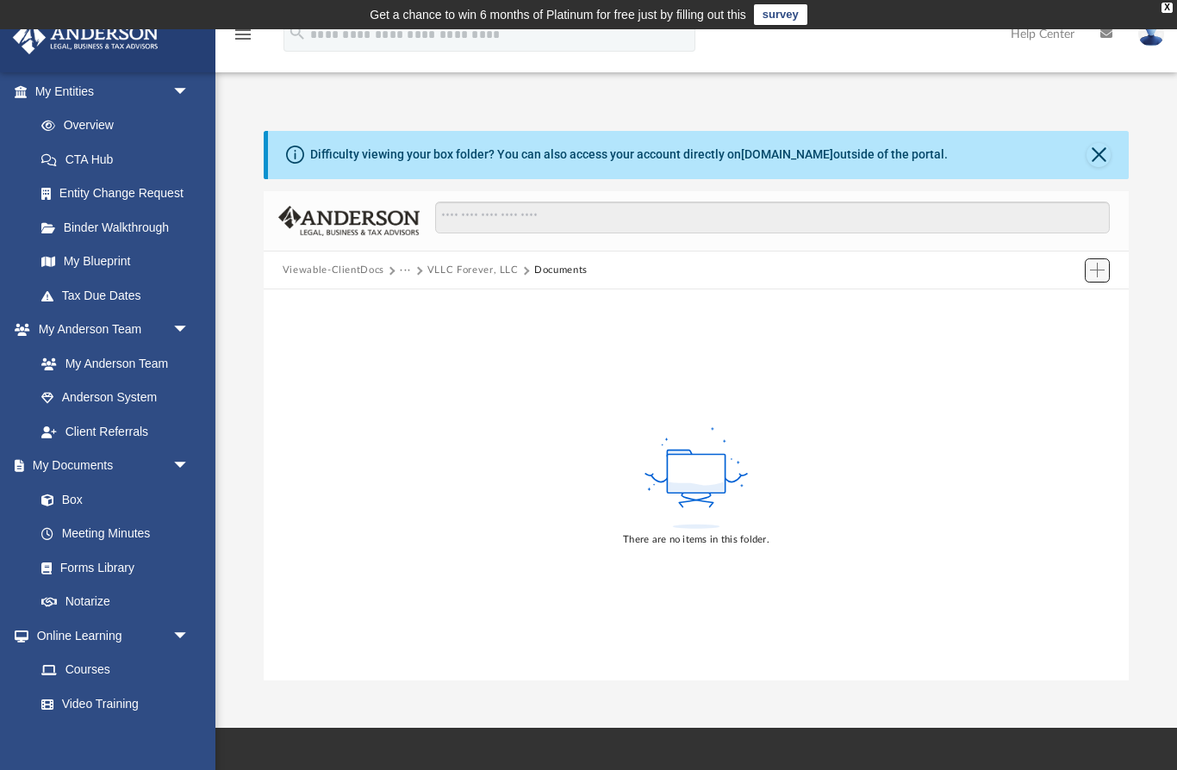
click at [1101, 275] on span "Add" at bounding box center [1097, 270] width 15 height 15
click at [1091, 303] on li "Upload" at bounding box center [1072, 305] width 55 height 18
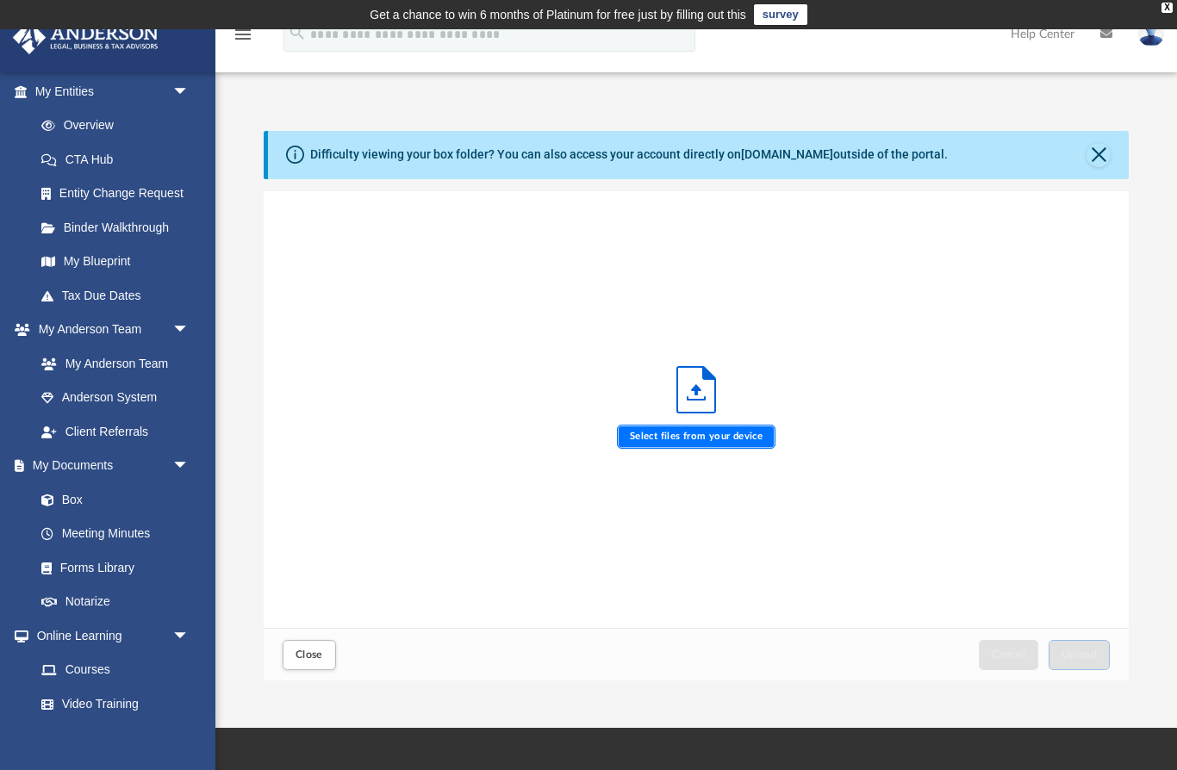
click at [639, 441] on label "Select files from your device" at bounding box center [696, 437] width 159 height 24
click at [0, 0] on input "Select files from your device" at bounding box center [0, 0] width 0 height 0
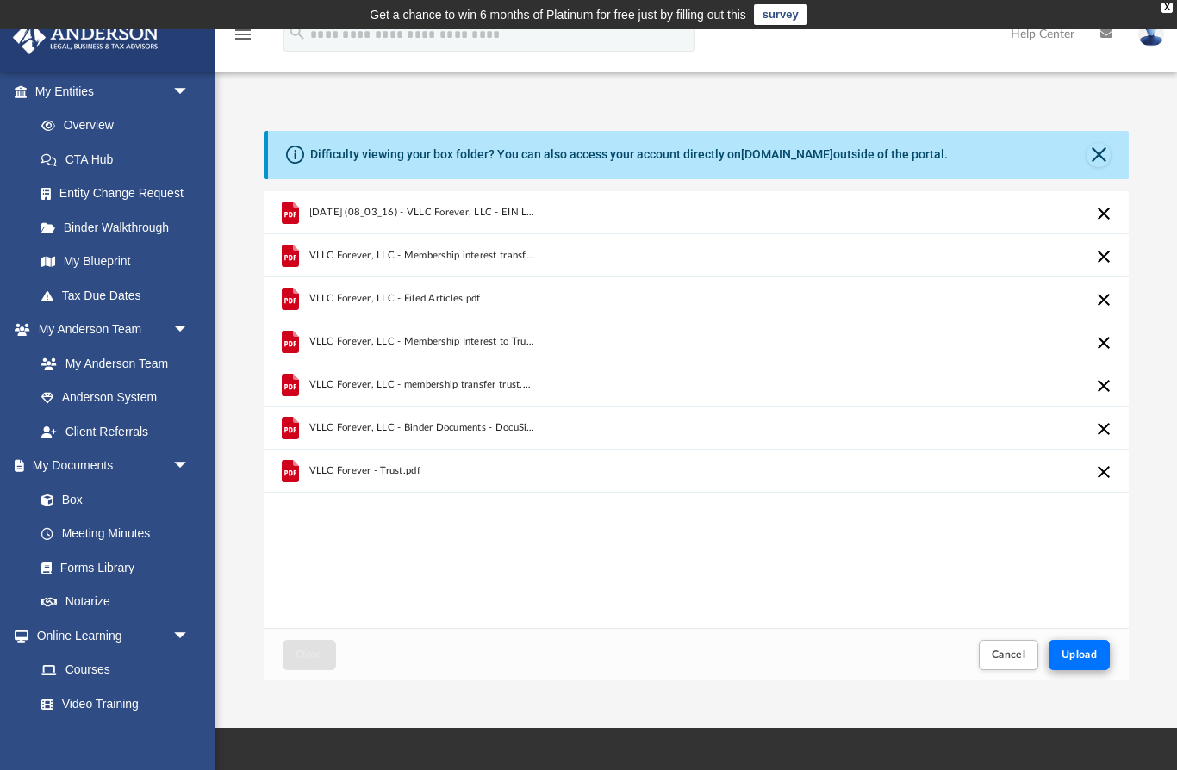
click at [1075, 659] on span "Upload" at bounding box center [1079, 655] width 36 height 10
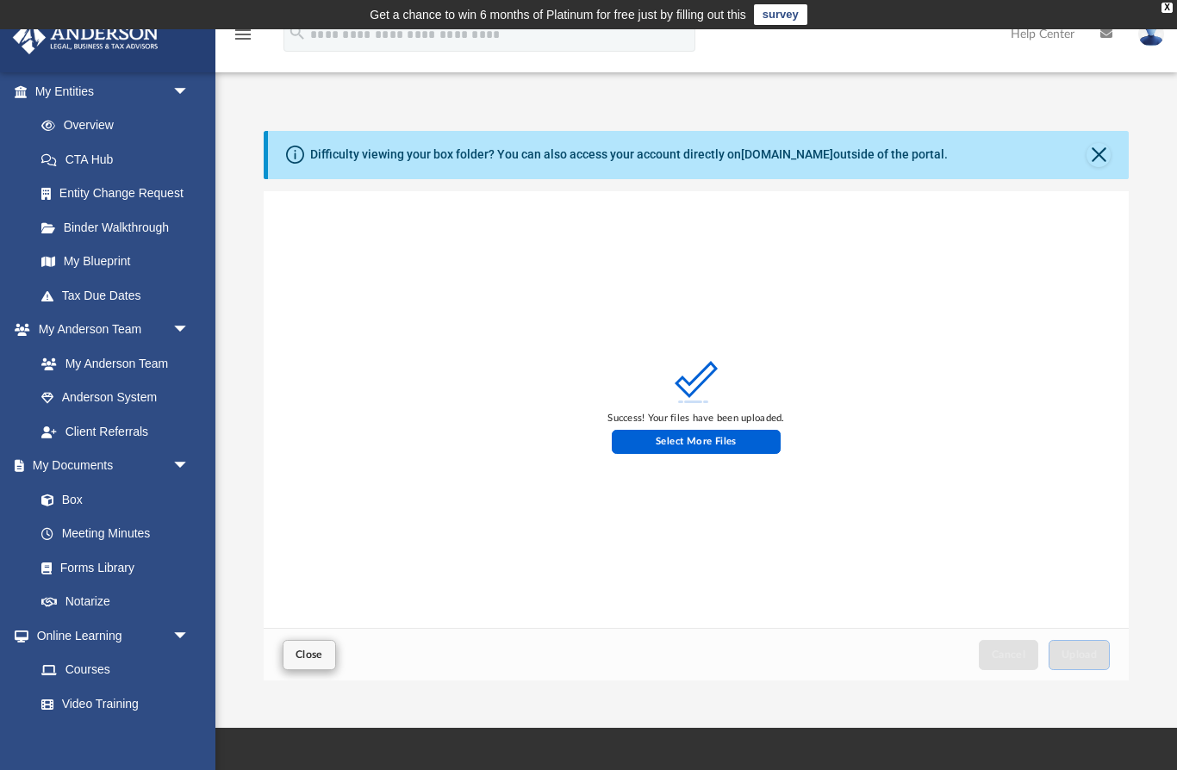
click at [309, 663] on button "Close" at bounding box center [309, 655] width 53 height 30
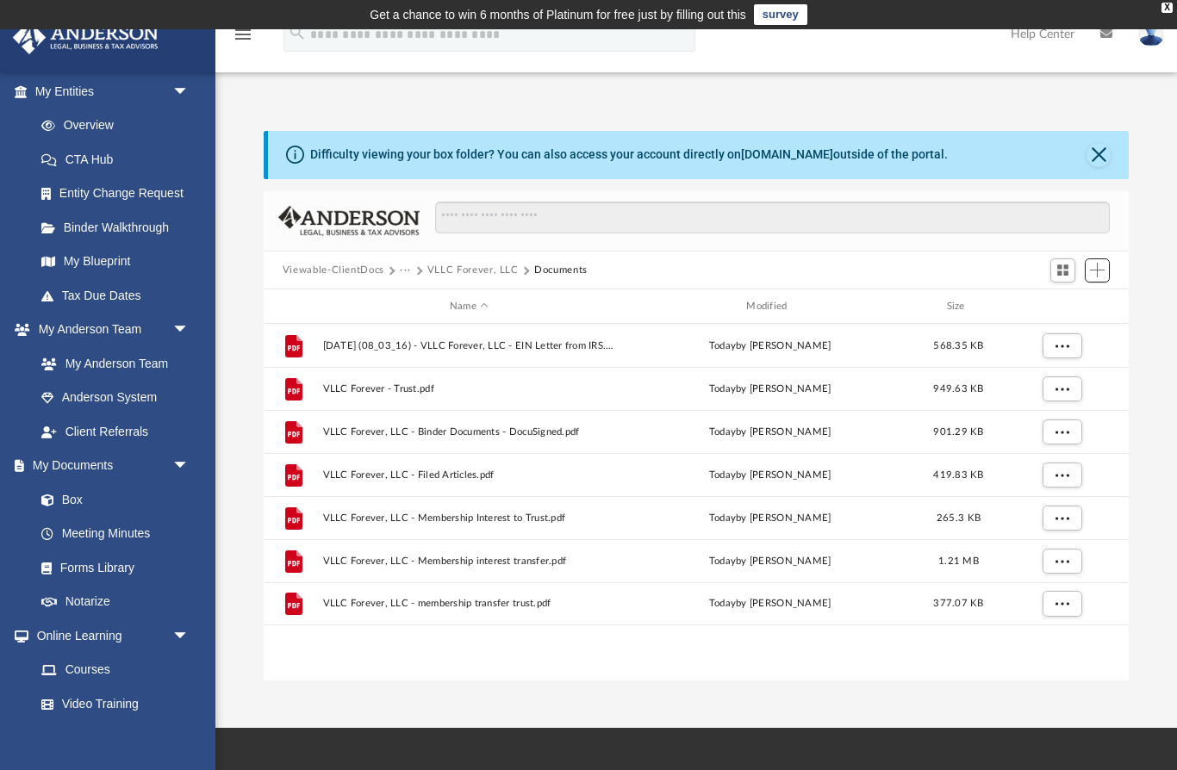
scroll to position [392, 866]
